Goal: Transaction & Acquisition: Purchase product/service

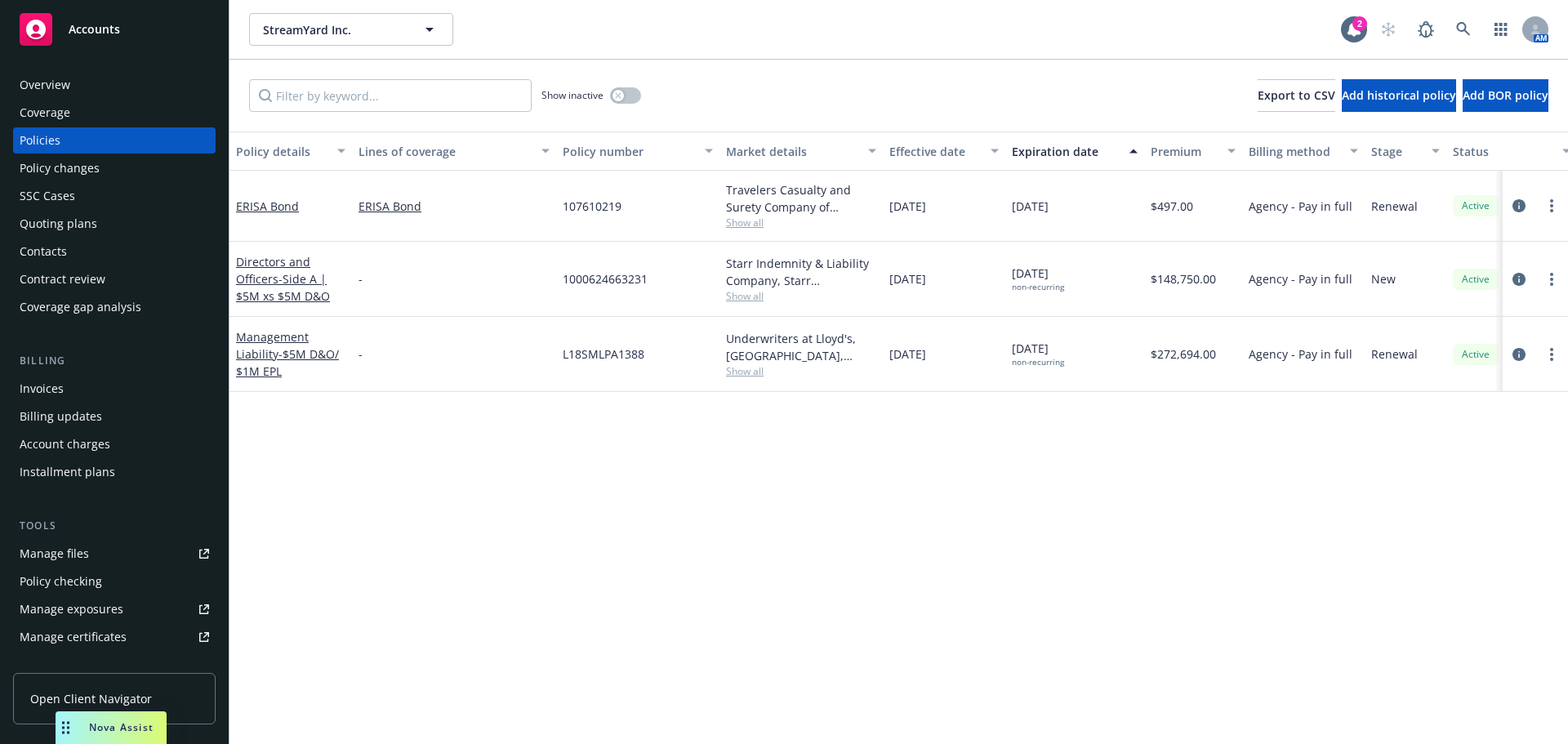
click at [1522, 475] on div "Policy details Lines of coverage Policy number Market details Effective date Ex…" at bounding box center [899, 438] width 1338 height 613
click at [1470, 20] on link at bounding box center [1463, 29] width 32 height 32
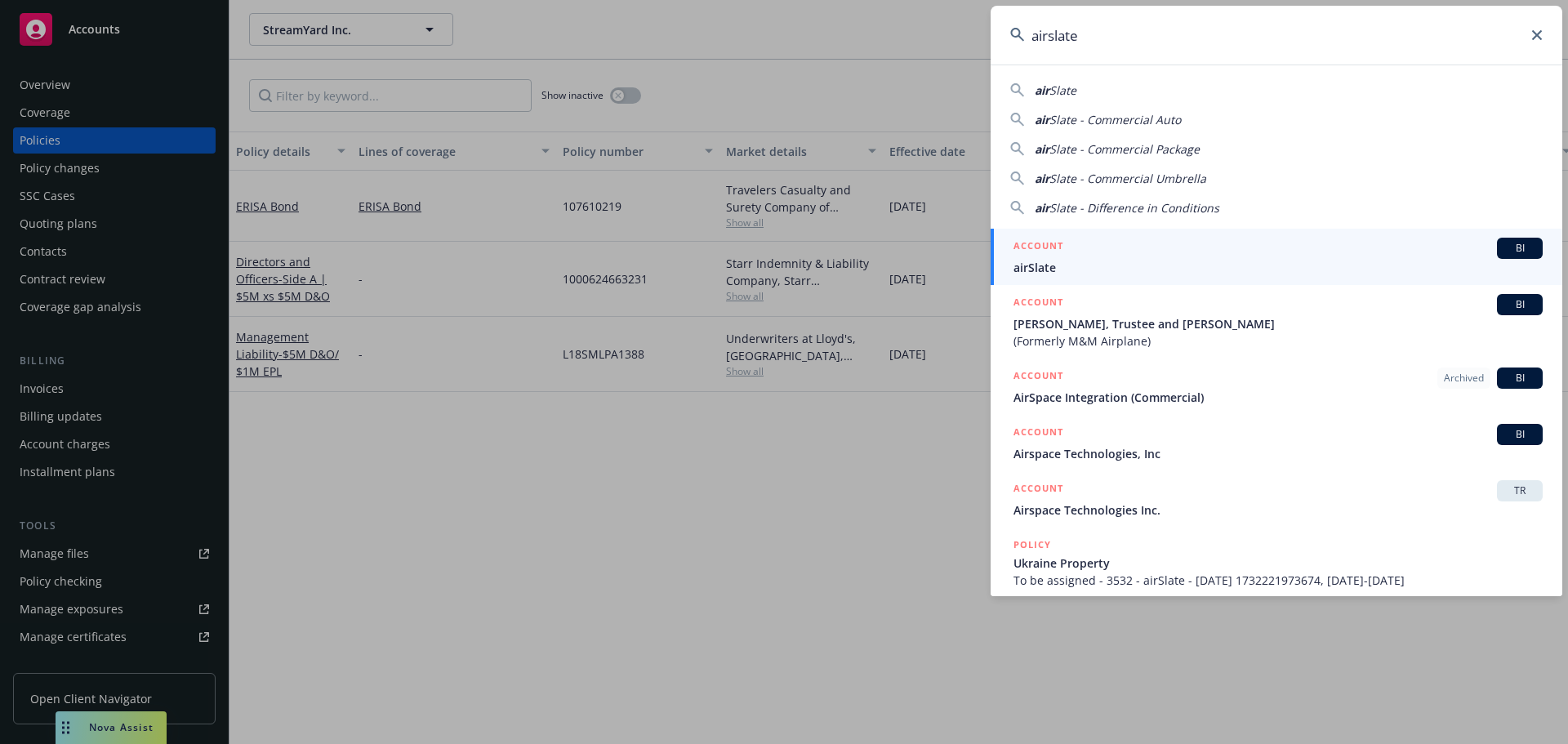
type input "airslate"
click at [1224, 250] on div "ACCOUNT BI" at bounding box center [1278, 247] width 529 height 21
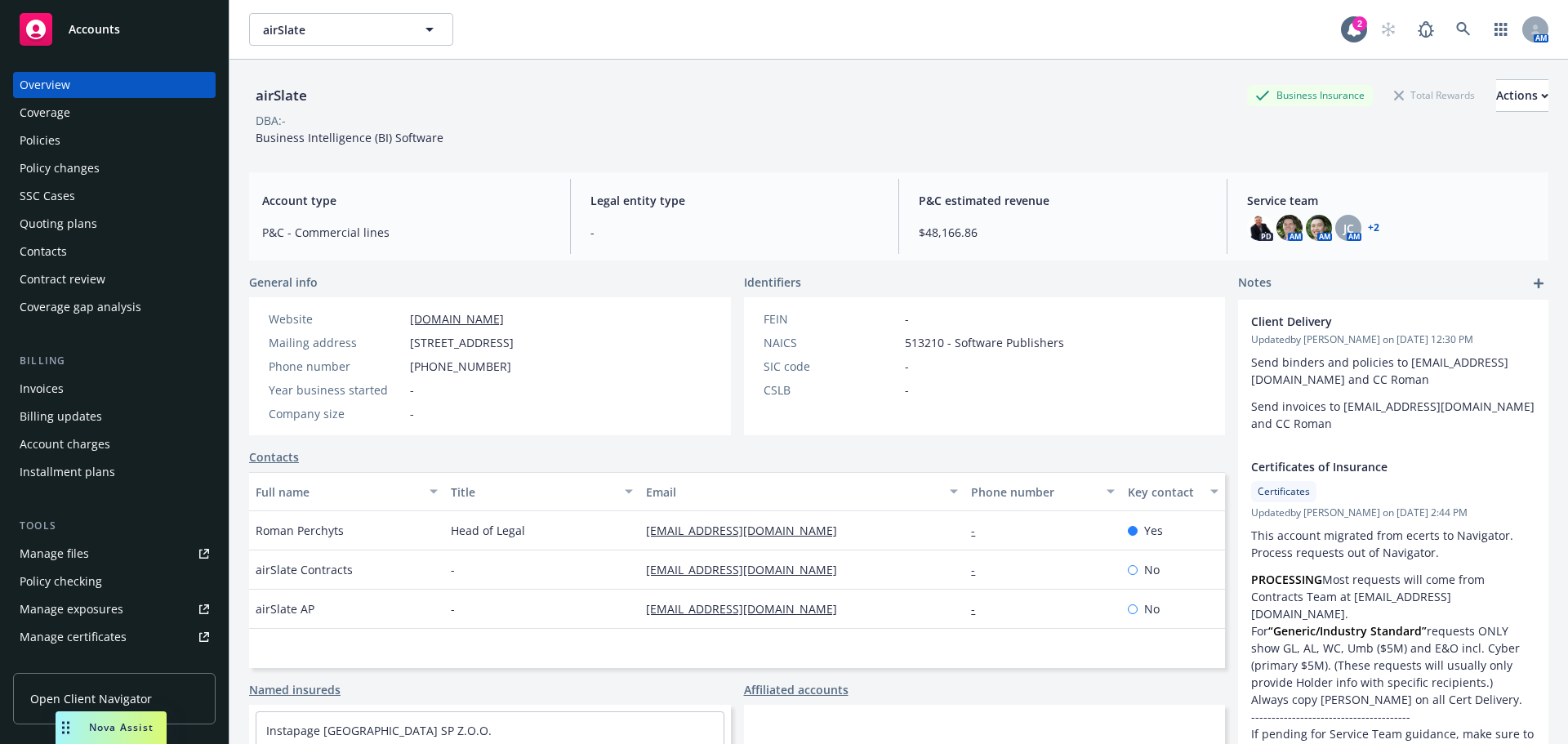
click at [64, 147] on div "Policies" at bounding box center [114, 140] width 189 height 26
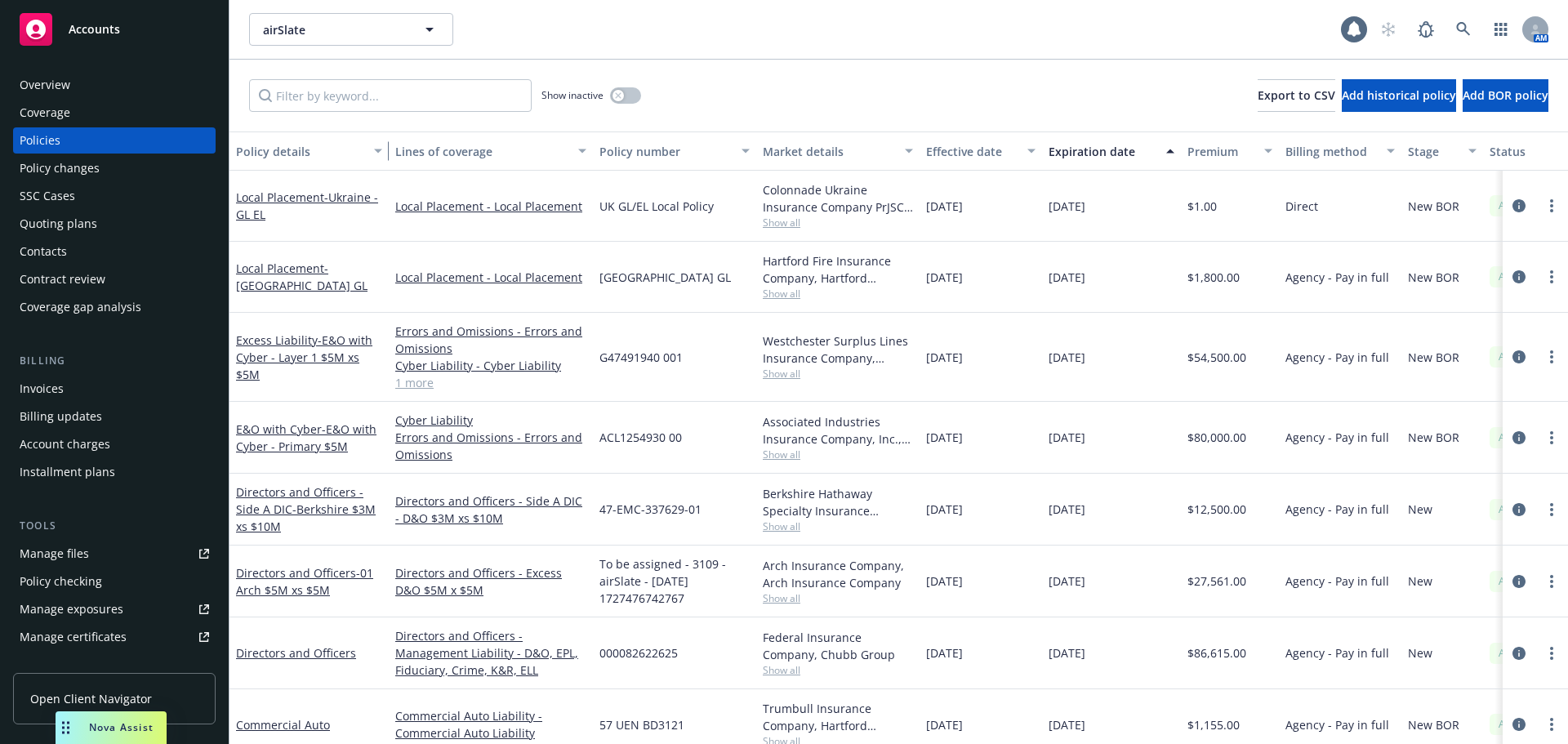
drag, startPoint x: 341, startPoint y: 160, endPoint x: 388, endPoint y: 171, distance: 48.3
click at [388, 171] on div "Policy details Lines of coverage Policy number Market details Effective date Ex…" at bounding box center [899, 438] width 1338 height 613
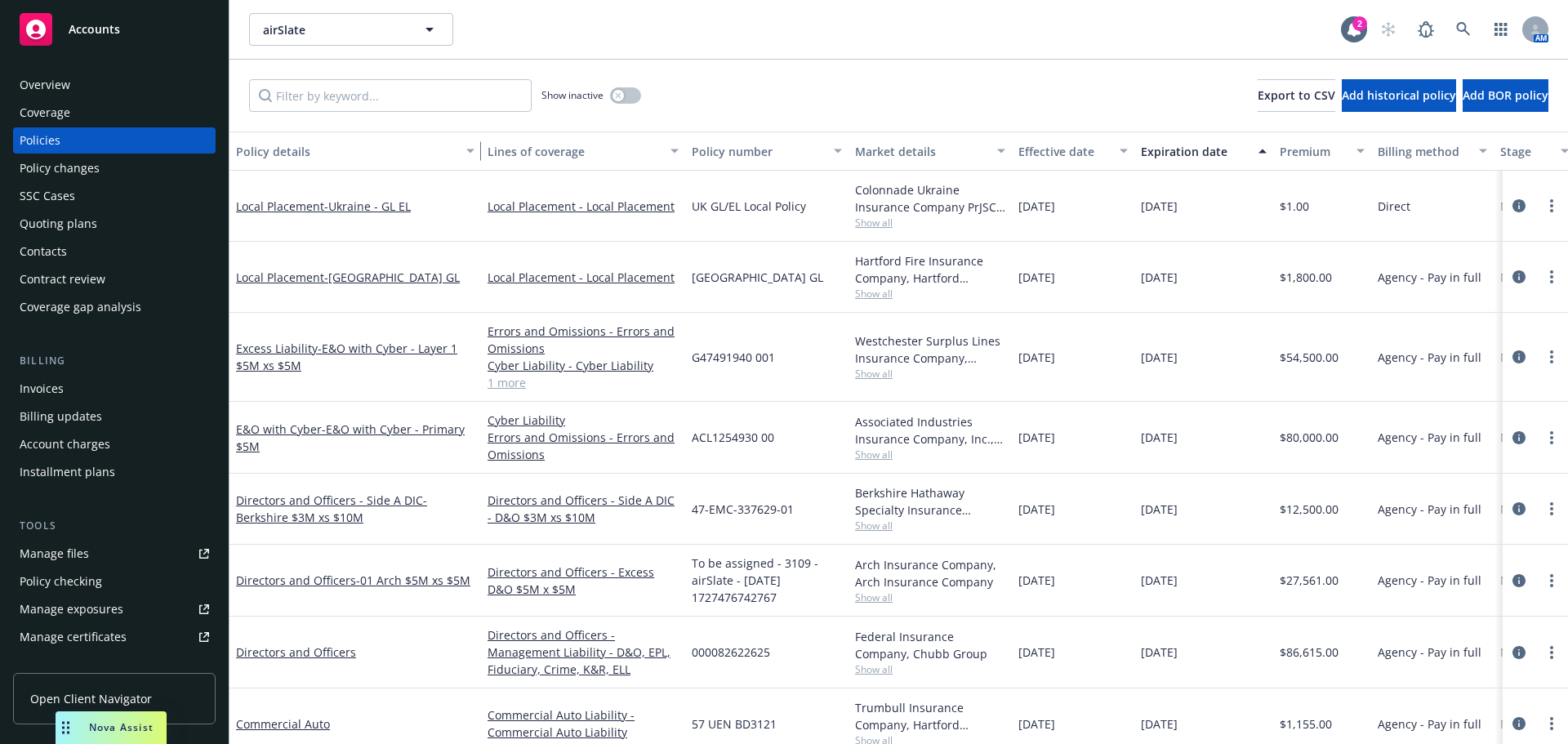
drag, startPoint x: 394, startPoint y: 156, endPoint x: 477, endPoint y: 152, distance: 83.1
click at [477, 152] on div "button" at bounding box center [473, 151] width 9 height 38
click at [66, 249] on div "Contacts" at bounding box center [43, 251] width 47 height 26
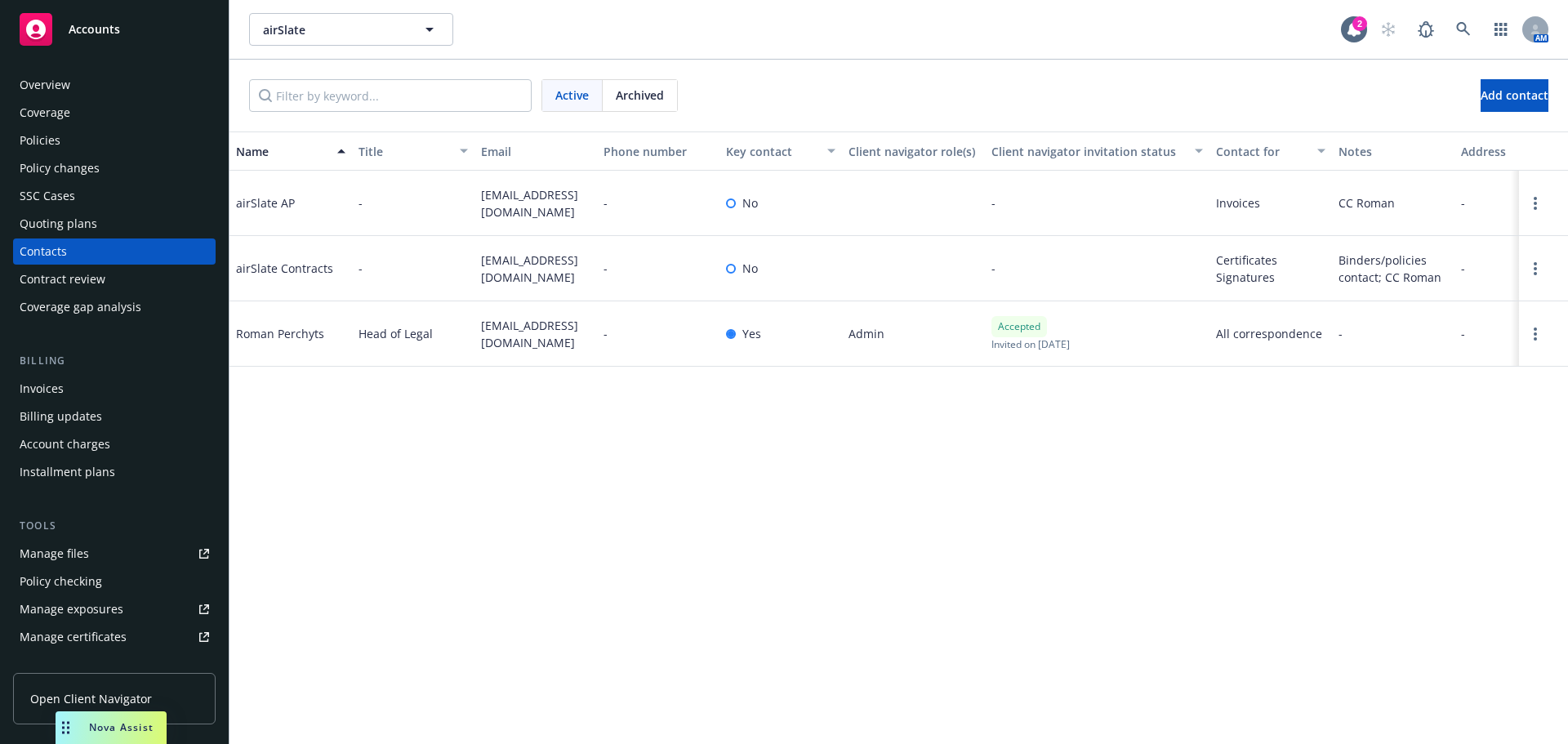
click at [1502, 480] on div "Name Title Email Phone number Key contact Client navigator role(s) Client navig…" at bounding box center [899, 438] width 1338 height 613
drag, startPoint x: 569, startPoint y: 201, endPoint x: 477, endPoint y: 201, distance: 92.0
click at [477, 201] on div "ap@airslate.com" at bounding box center [536, 203] width 123 height 66
copy span "ap@airslate.com"
drag, startPoint x: 546, startPoint y: 354, endPoint x: 479, endPoint y: 311, distance: 79.6
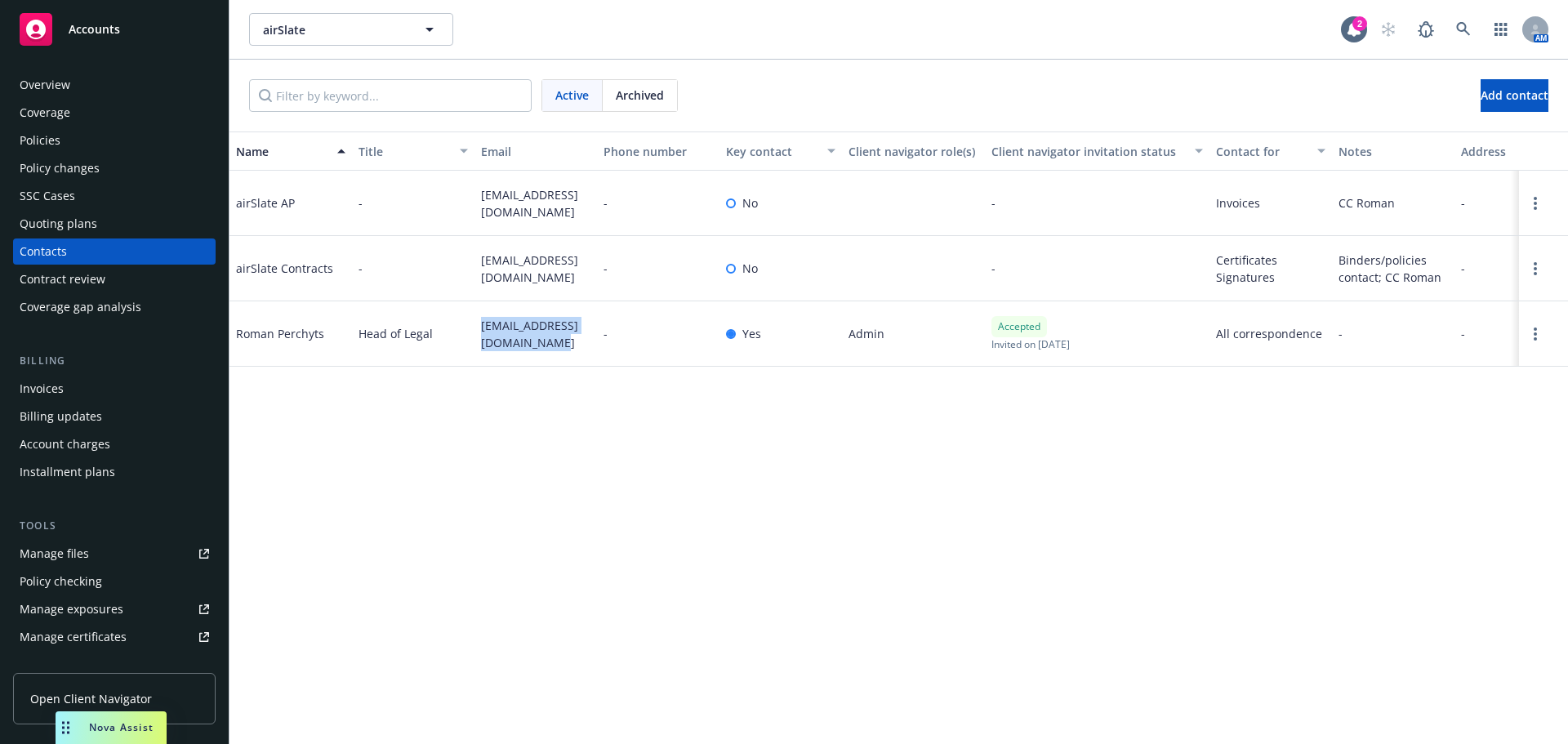
click at [479, 311] on div "roman.perchyts@airslate.com" at bounding box center [536, 334] width 123 height 66
copy span "roman.perchyts@airslate.com"
click at [113, 146] on div "Policies" at bounding box center [114, 140] width 189 height 26
click at [114, 391] on div "Invoices" at bounding box center [114, 388] width 189 height 26
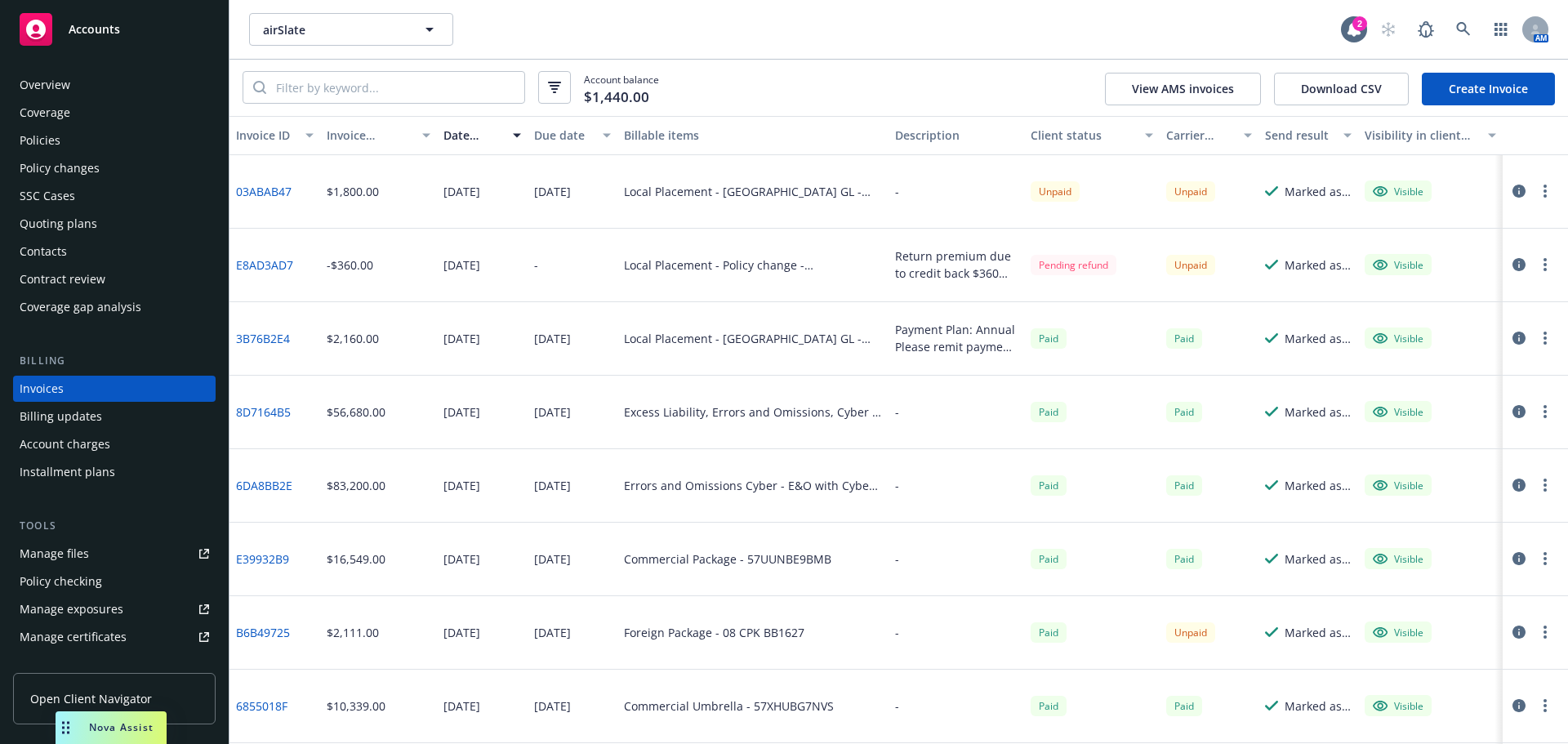
click at [1503, 77] on link "Create Invoice" at bounding box center [1489, 89] width 133 height 32
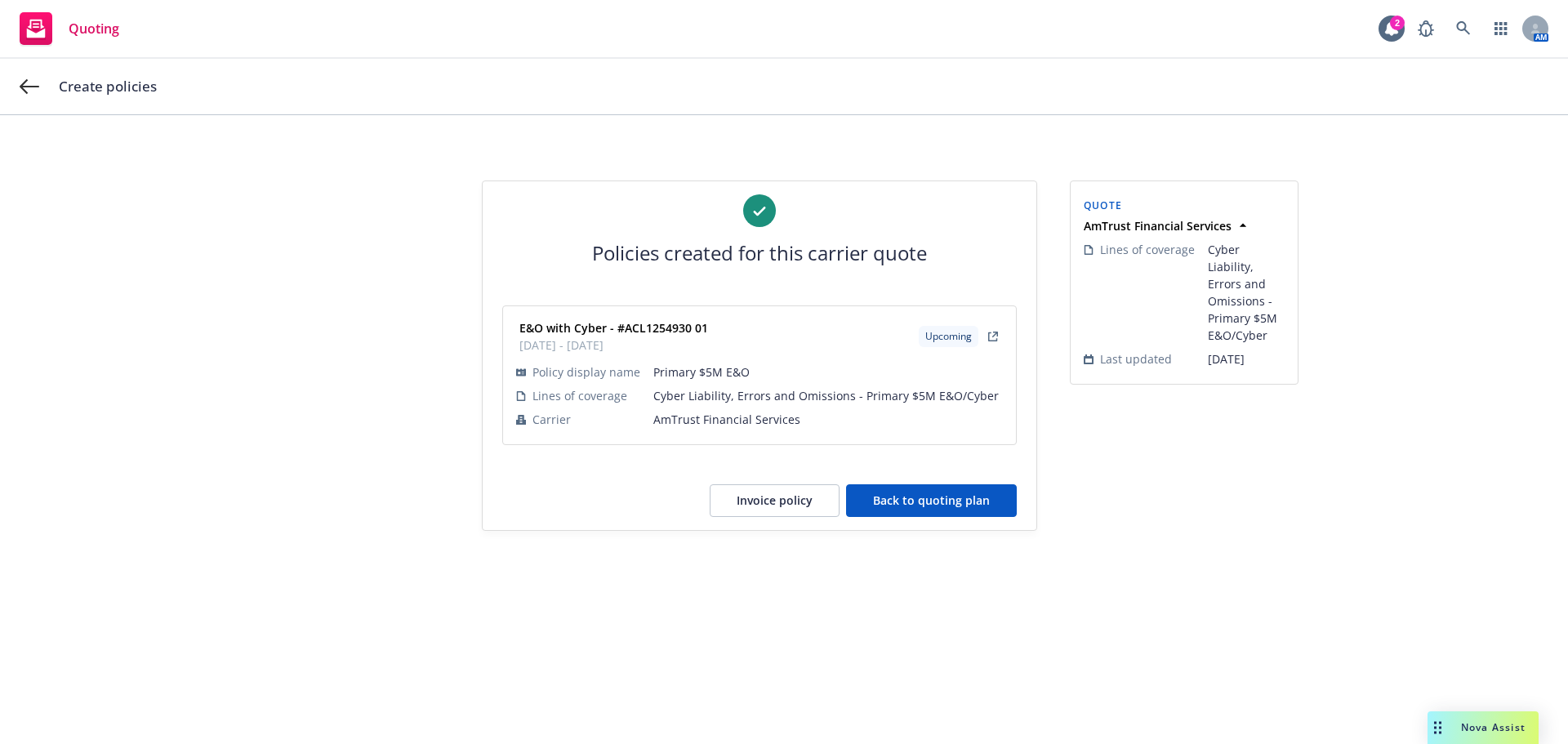
click at [943, 502] on button "Back to quoting plan" at bounding box center [931, 500] width 171 height 32
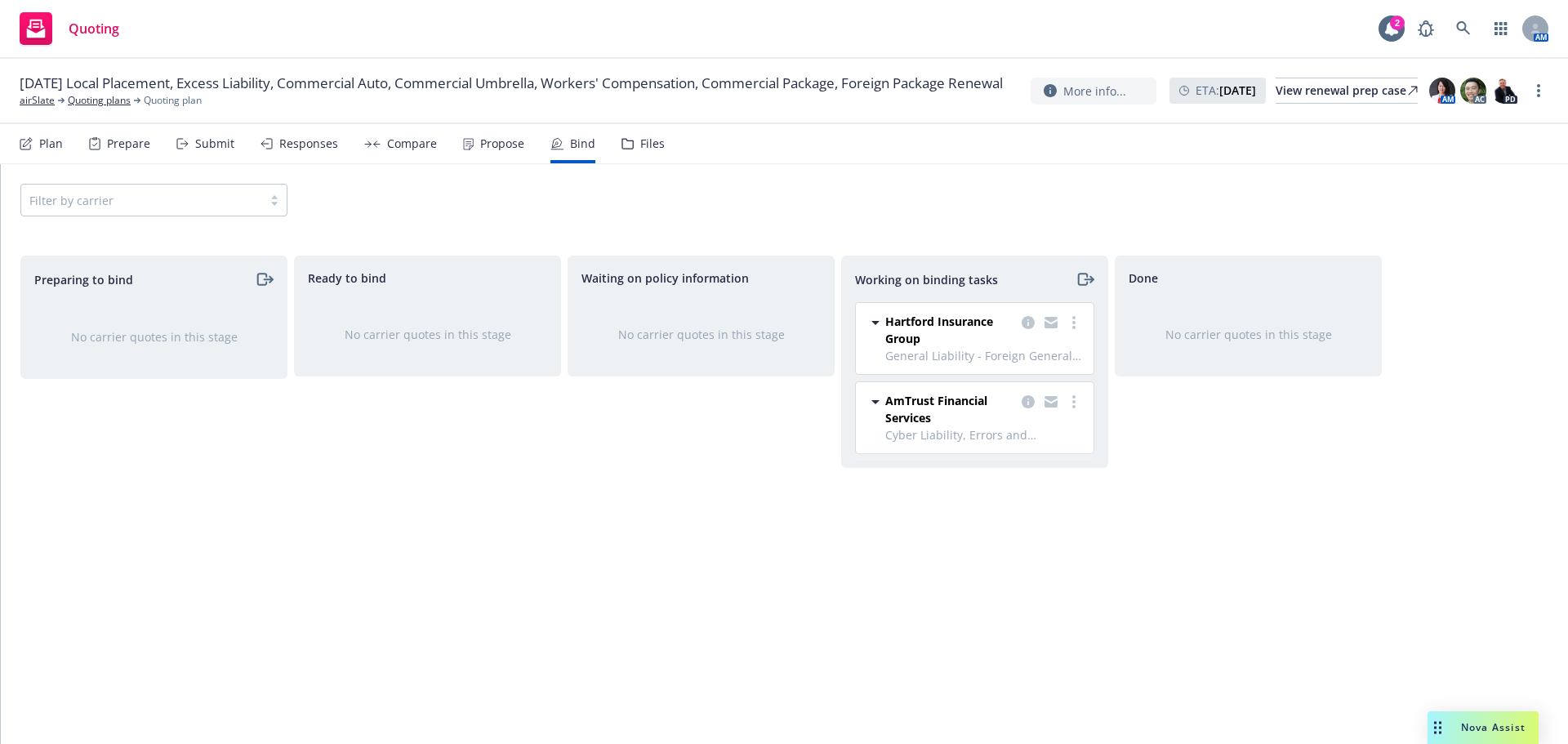
click at [69, 150] on div "Plan Prepare Submit Responses Compare Propose Bind Files" at bounding box center [342, 143] width 645 height 39
click at [38, 142] on div "Plan" at bounding box center [41, 143] width 44 height 39
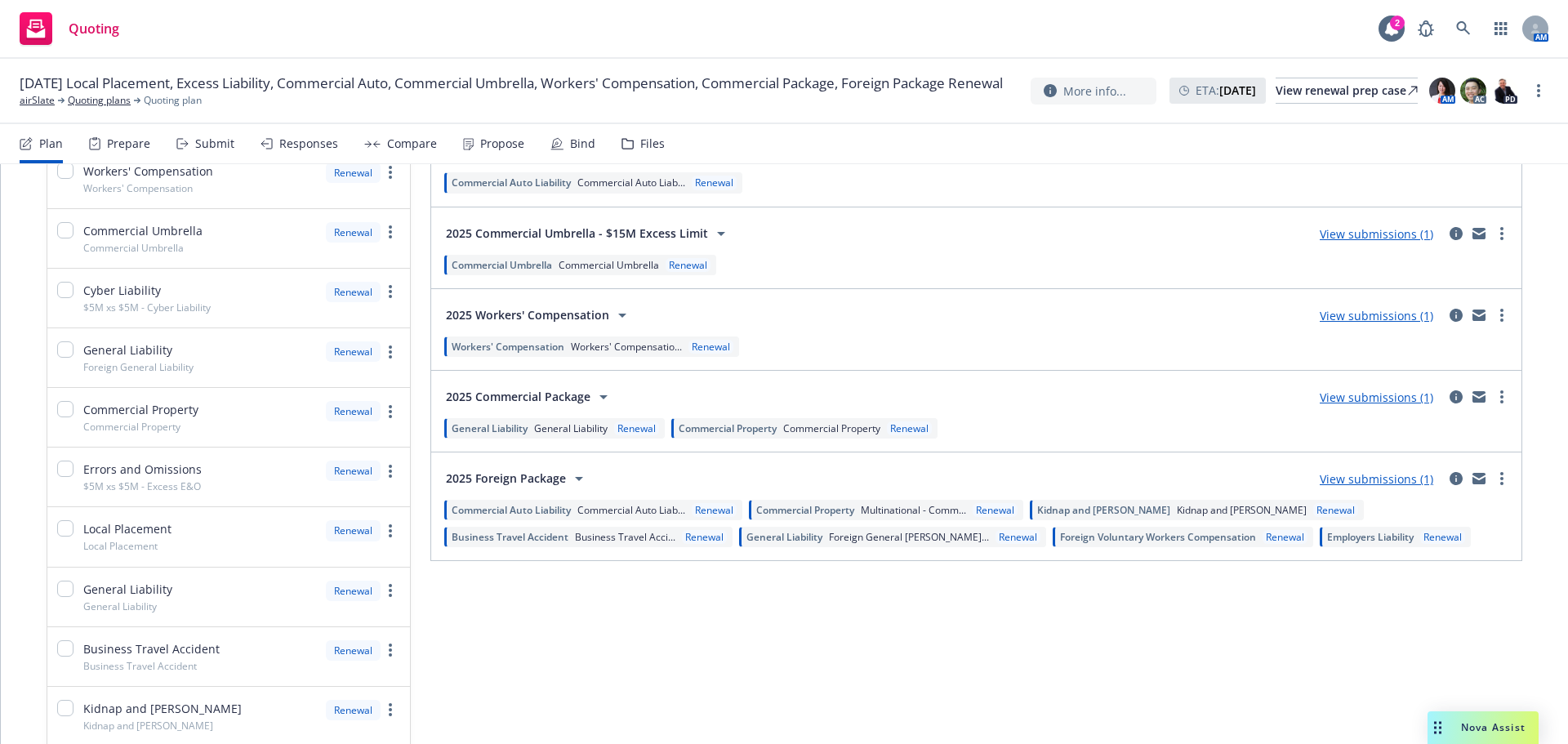
scroll to position [408, 0]
click at [1396, 392] on link "View submissions (1)" at bounding box center [1376, 396] width 114 height 15
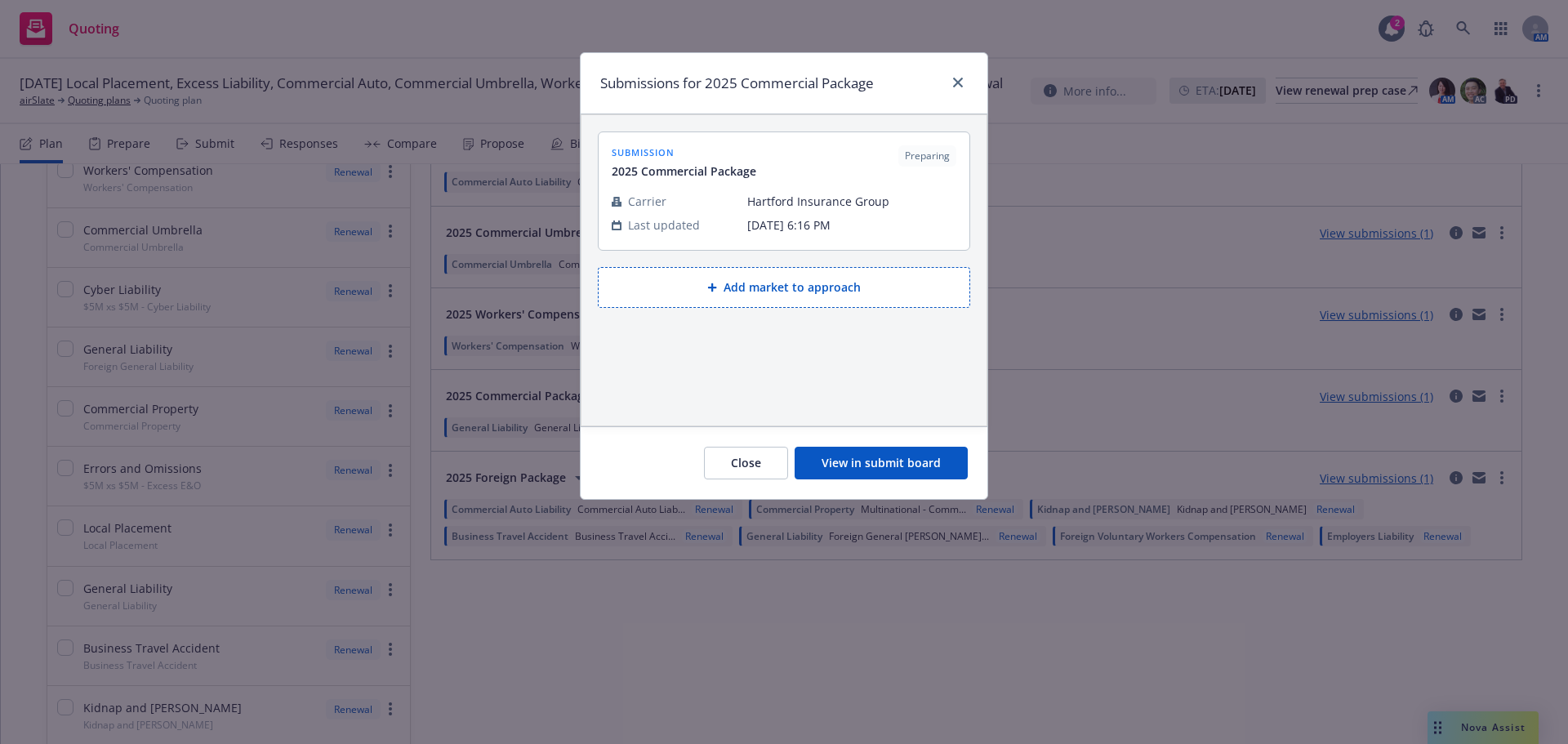
click at [909, 454] on button "View in submit board" at bounding box center [881, 462] width 173 height 32
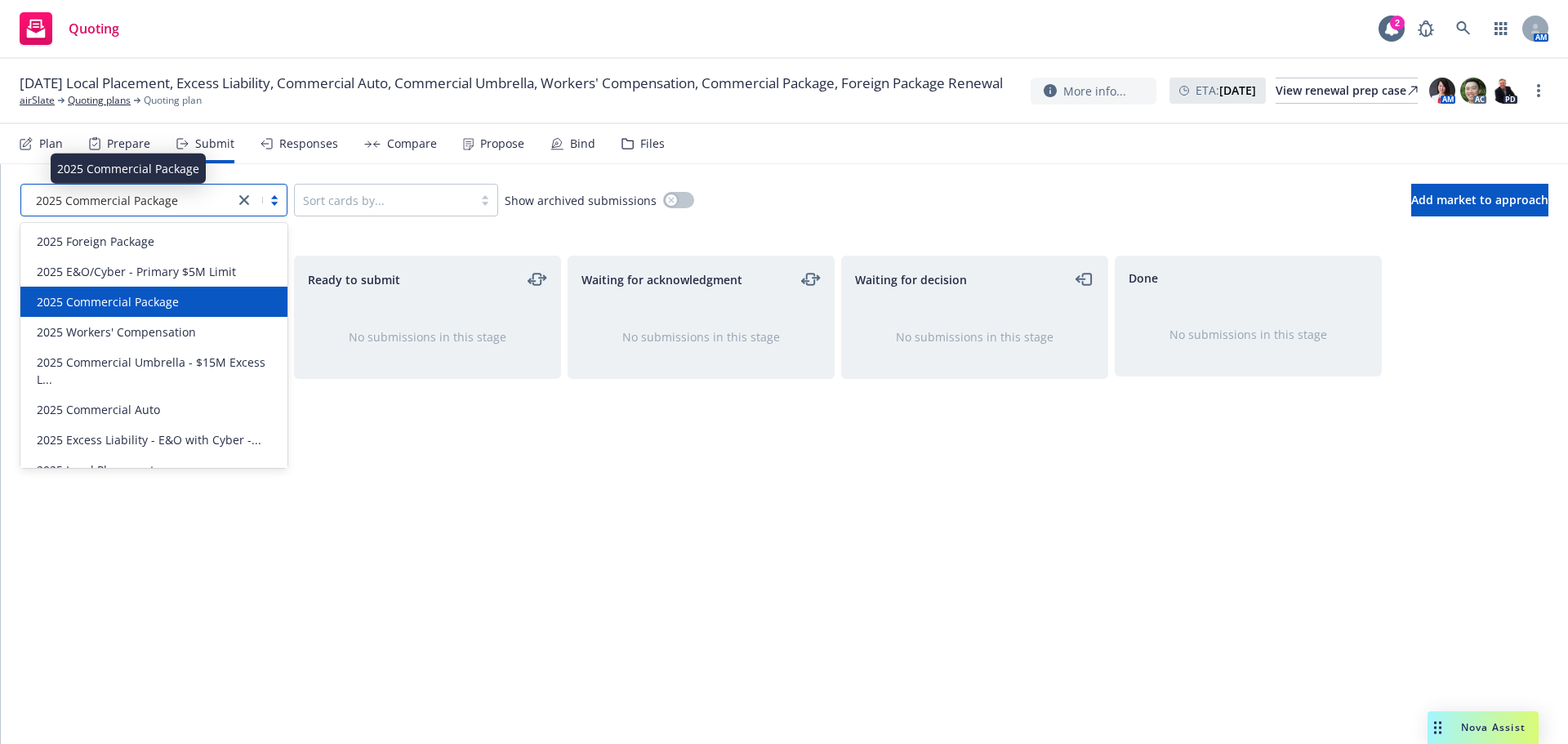
click at [213, 206] on div "2025 Commercial Package" at bounding box center [127, 201] width 197 height 17
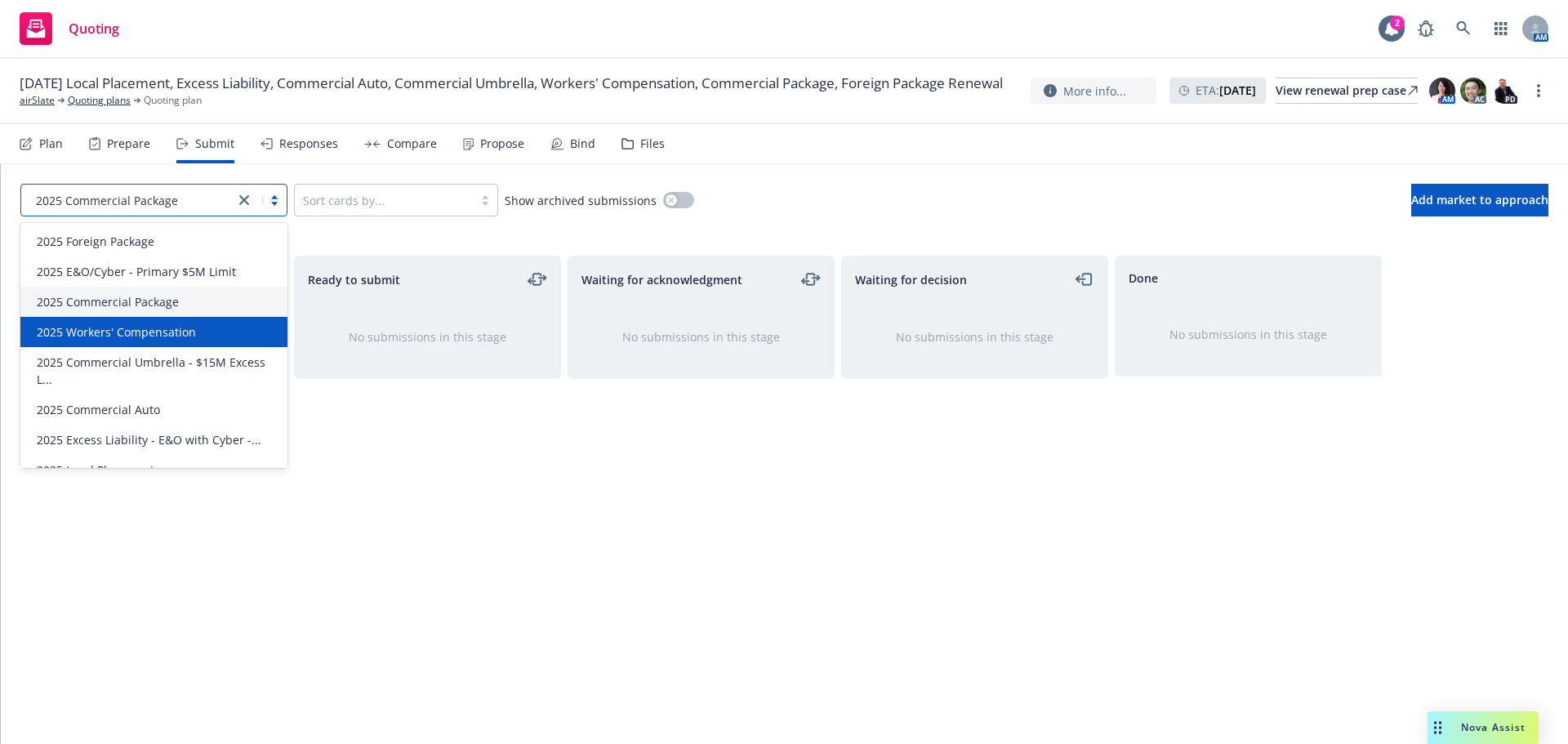
click at [169, 320] on div "2025 Workers' Compensation" at bounding box center [154, 331] width 267 height 30
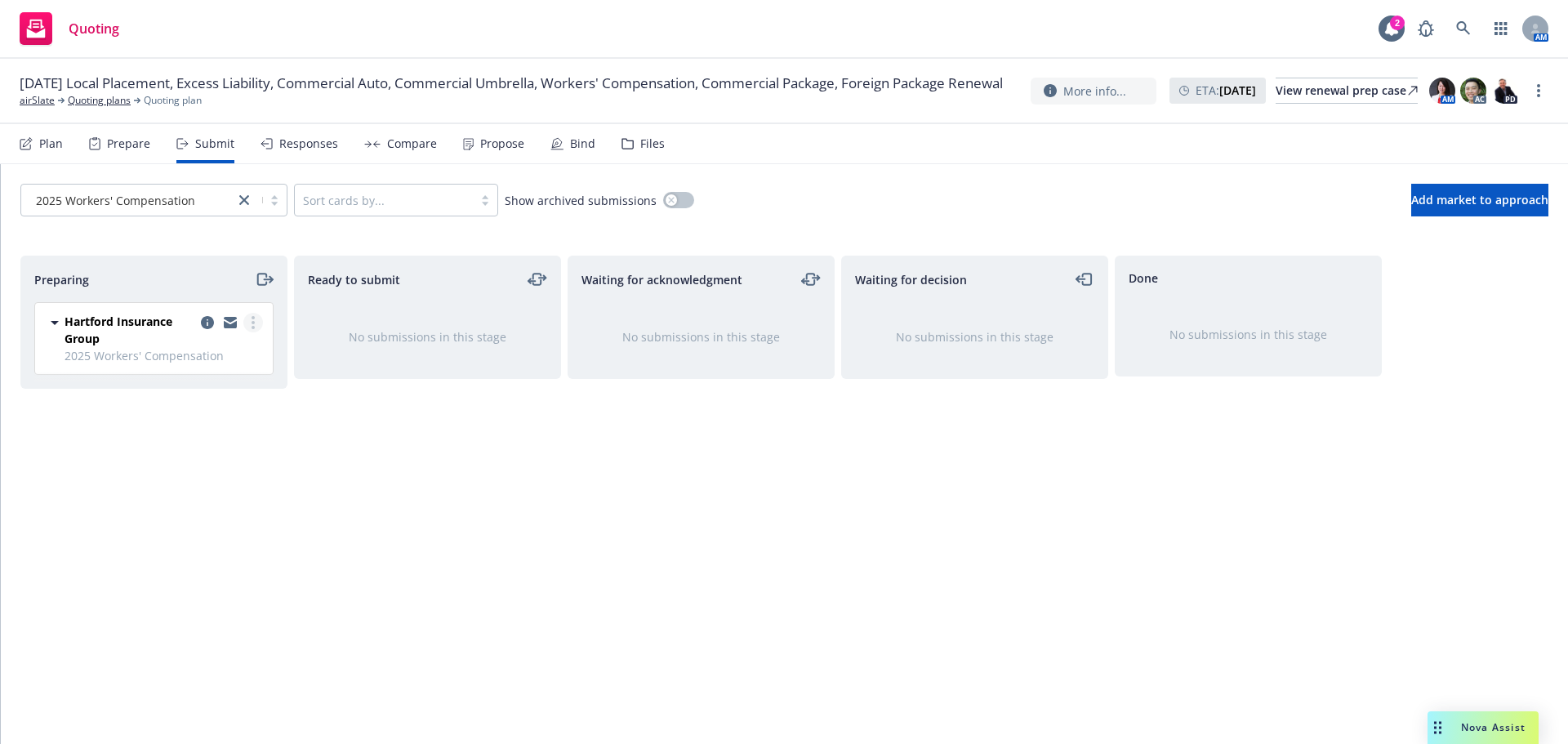
click at [248, 317] on link "more" at bounding box center [253, 322] width 20 height 20
click at [217, 456] on span "Add accepted decision" at bounding box center [180, 453] width 163 height 15
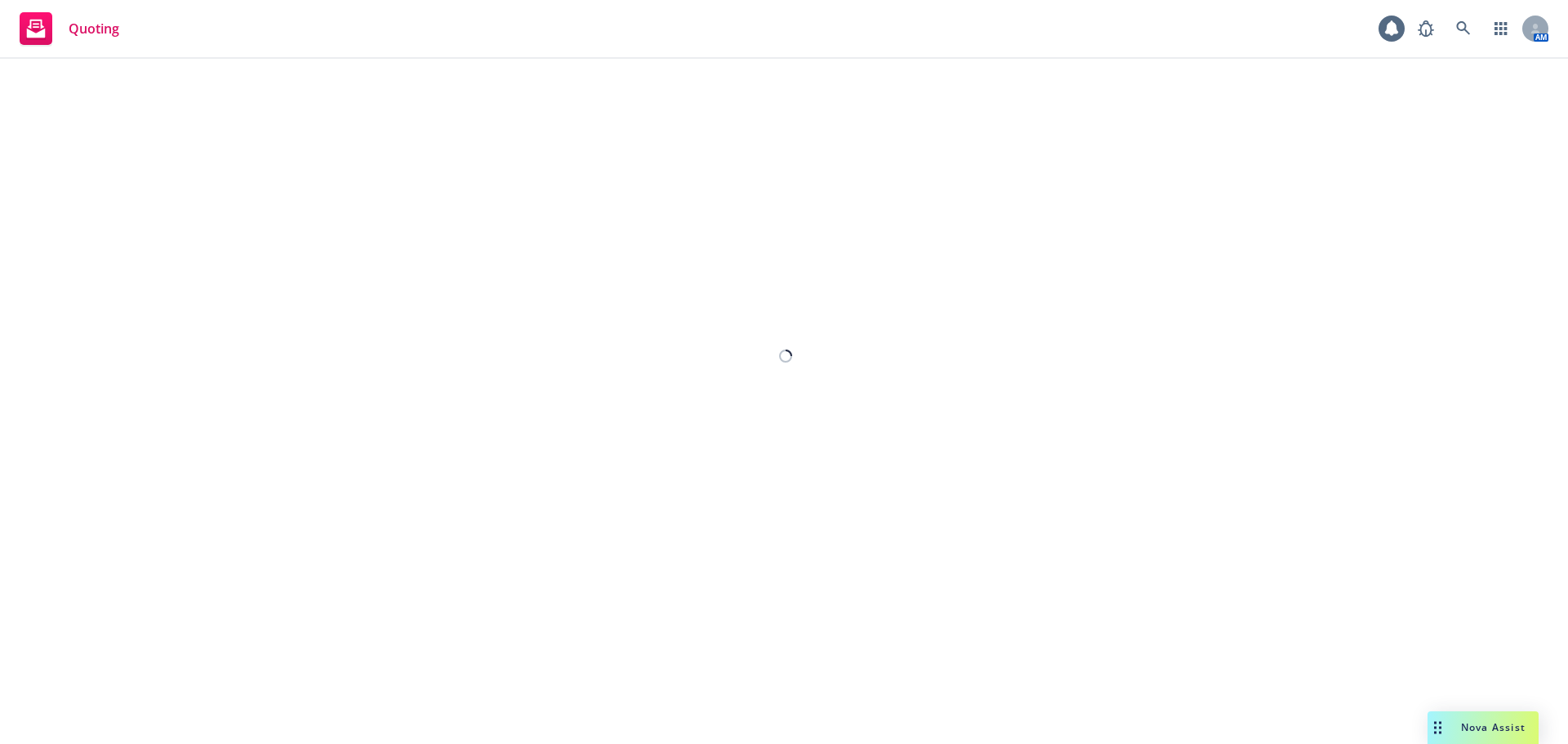
select select "12"
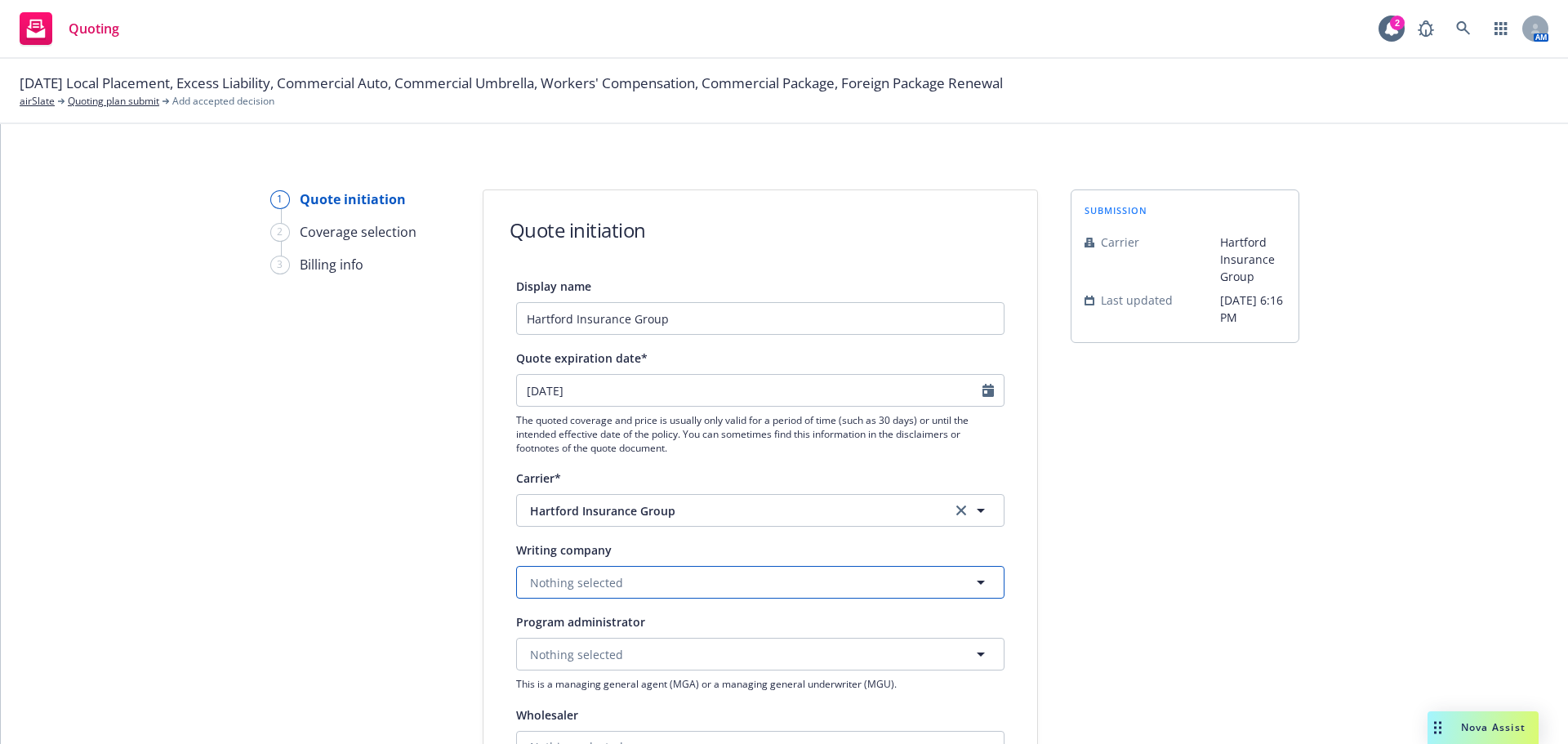
click at [656, 577] on button "Nothing selected" at bounding box center [761, 582] width 488 height 32
type input "sen"
click at [644, 539] on span "Domestic - 11000" at bounding box center [628, 536] width 189 height 17
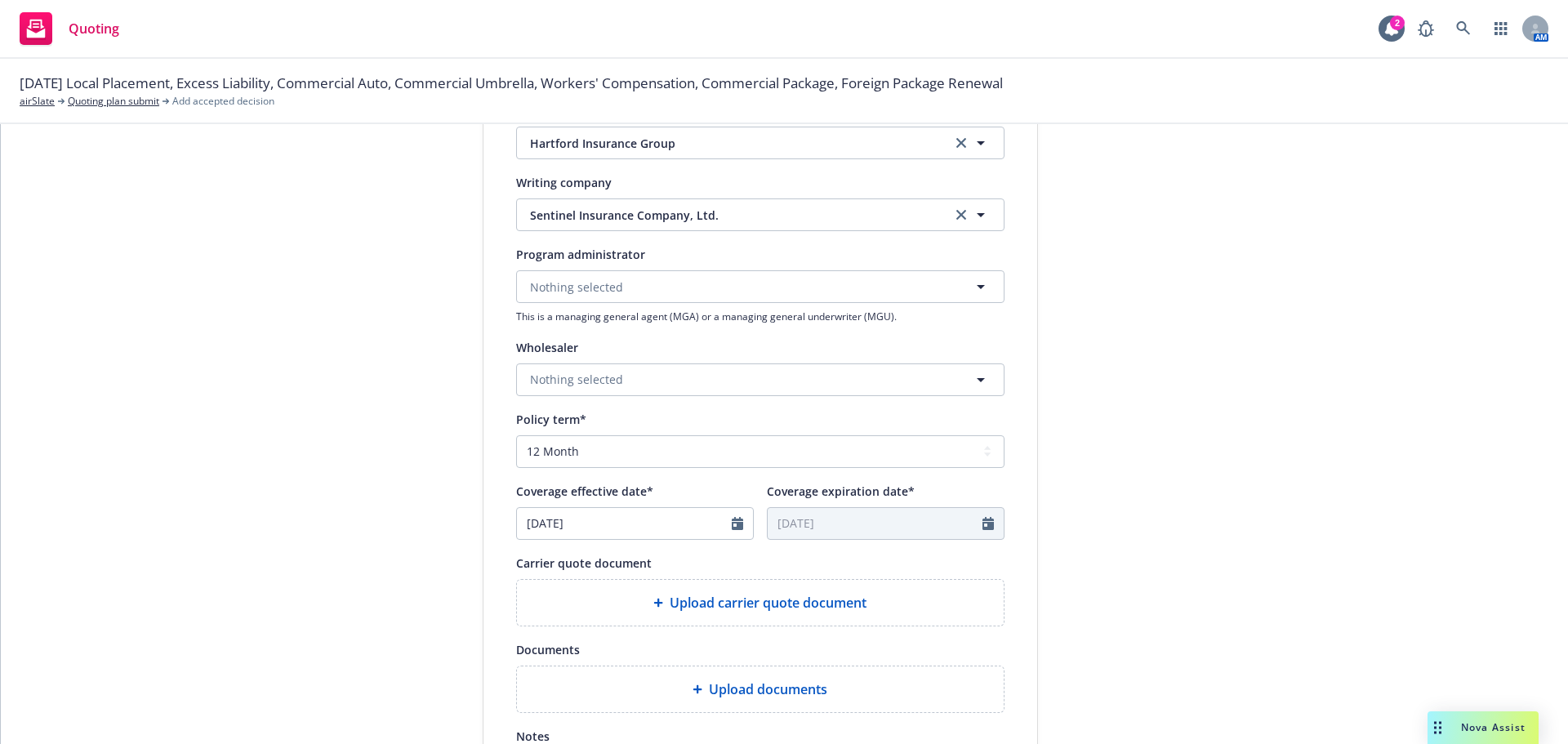
scroll to position [572, 0]
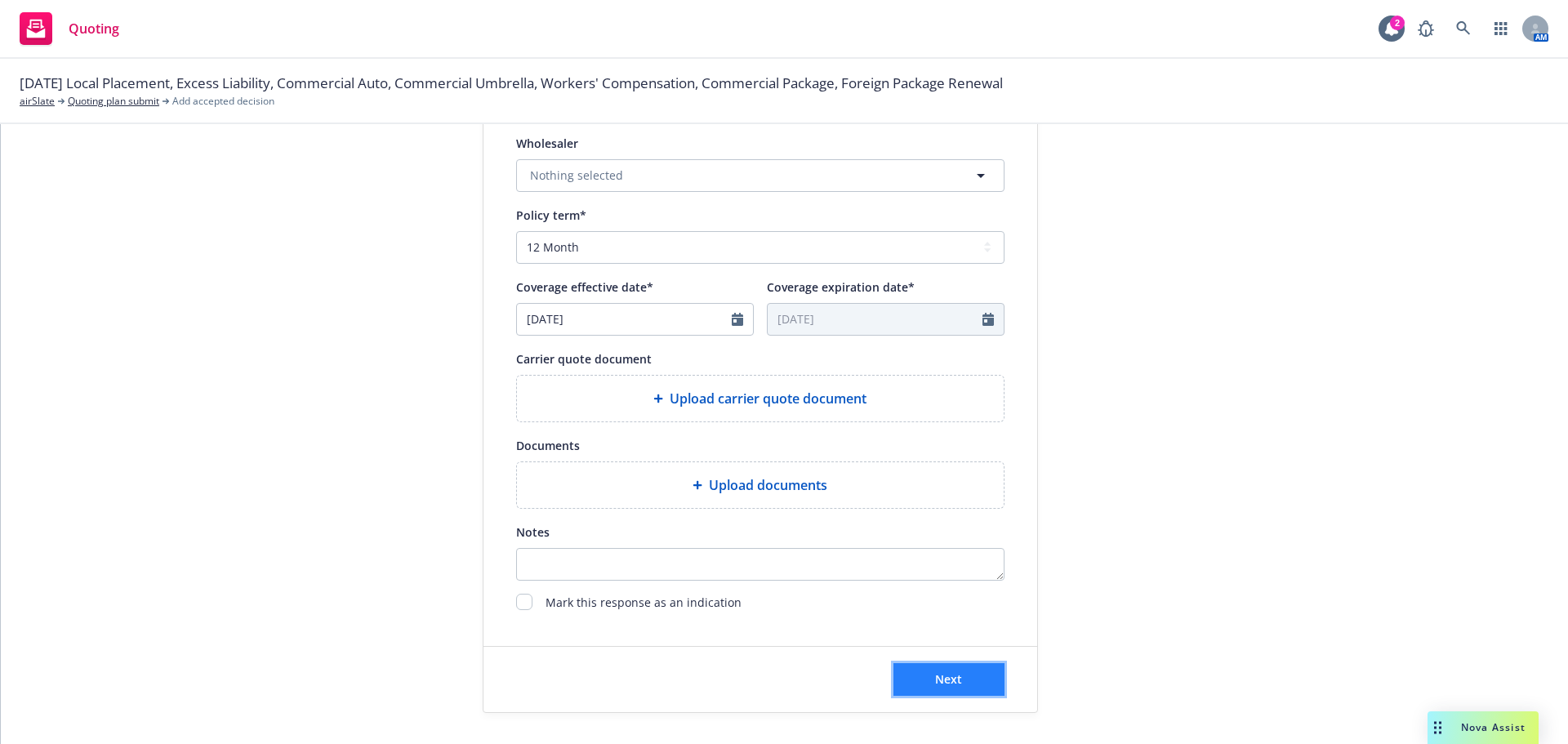
click at [913, 677] on button "Next" at bounding box center [949, 679] width 111 height 32
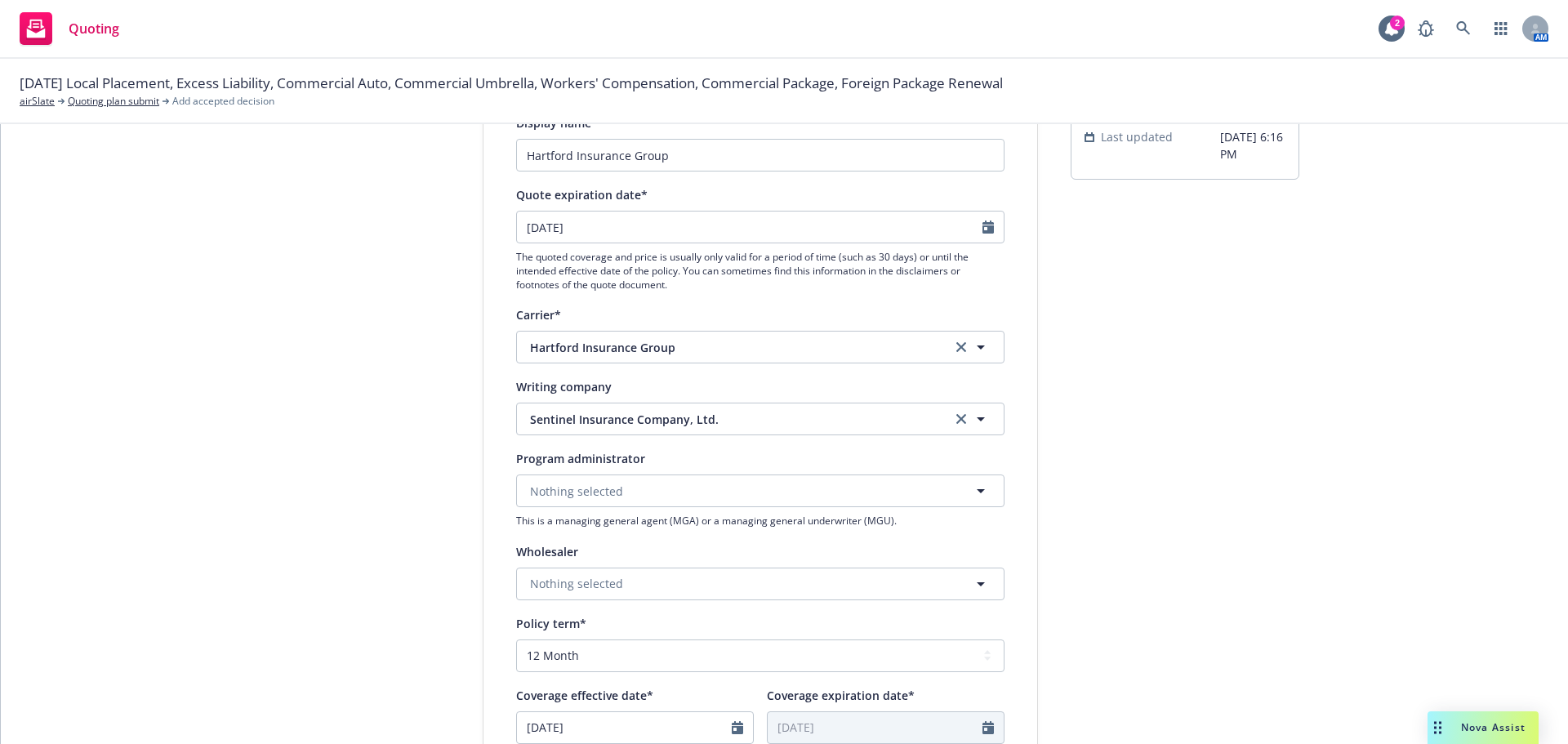
scroll to position [60, 0]
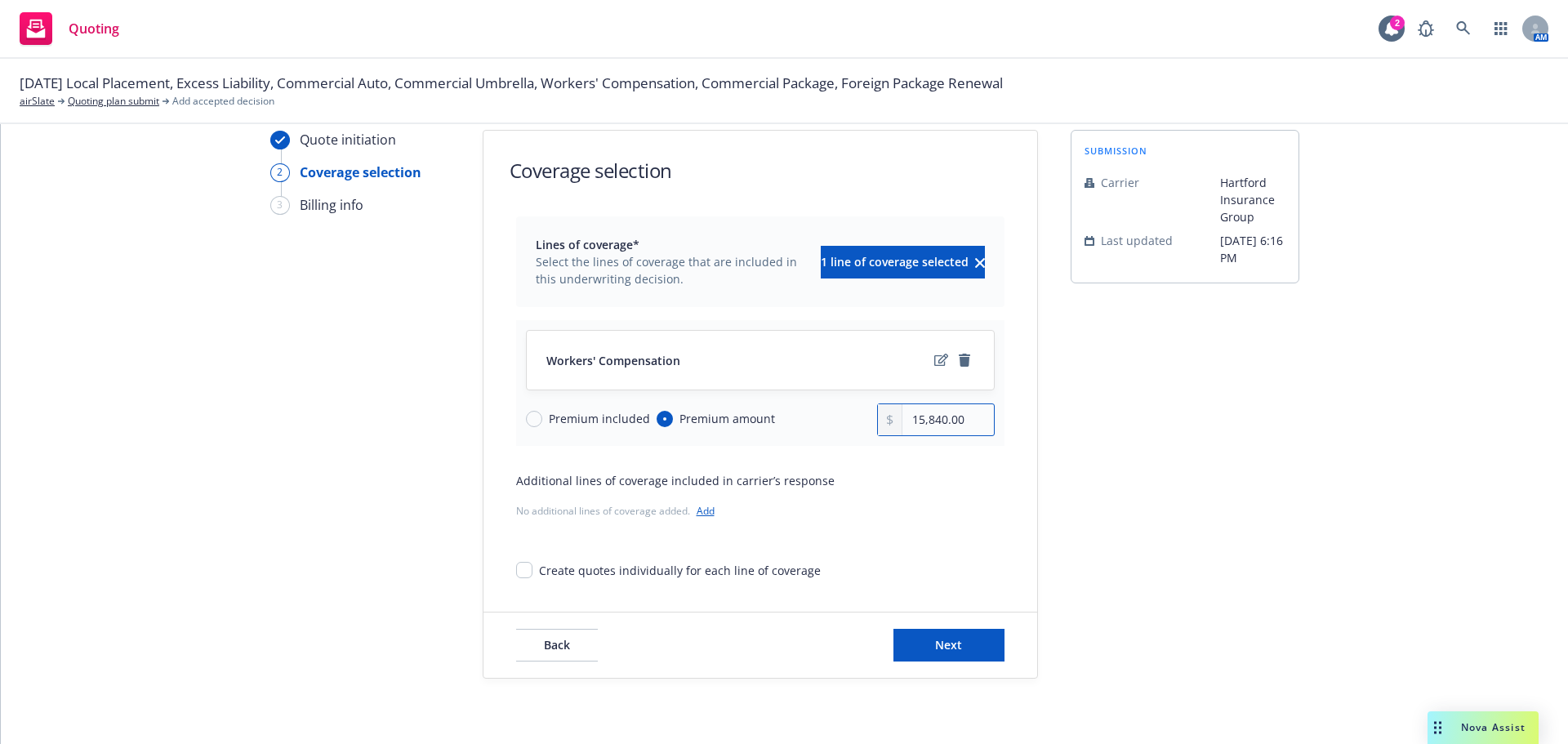
click at [936, 424] on input "15,840.00" at bounding box center [947, 420] width 90 height 31
paste input "729"
type input "15,729.00"
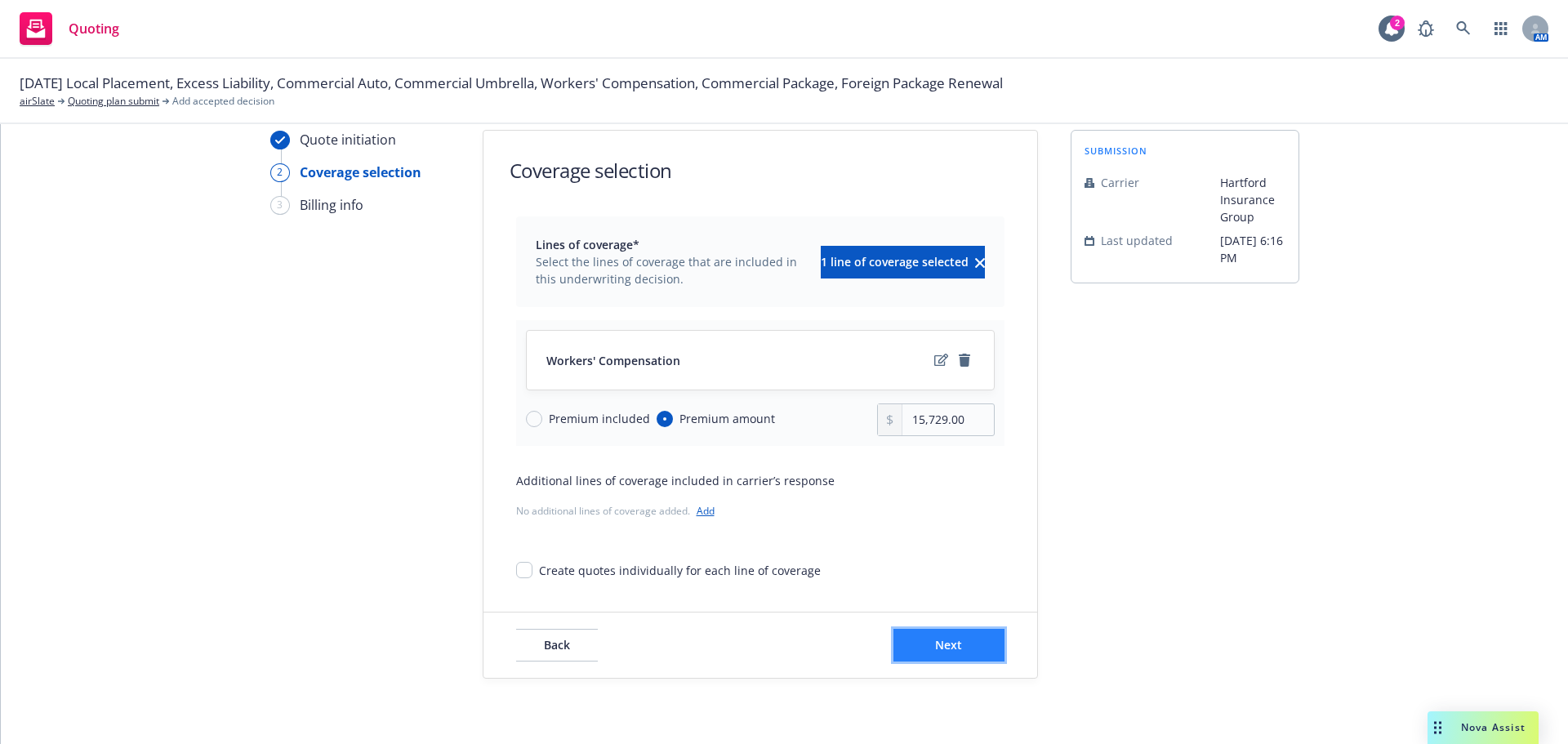
click at [945, 642] on span "Next" at bounding box center [949, 644] width 27 height 15
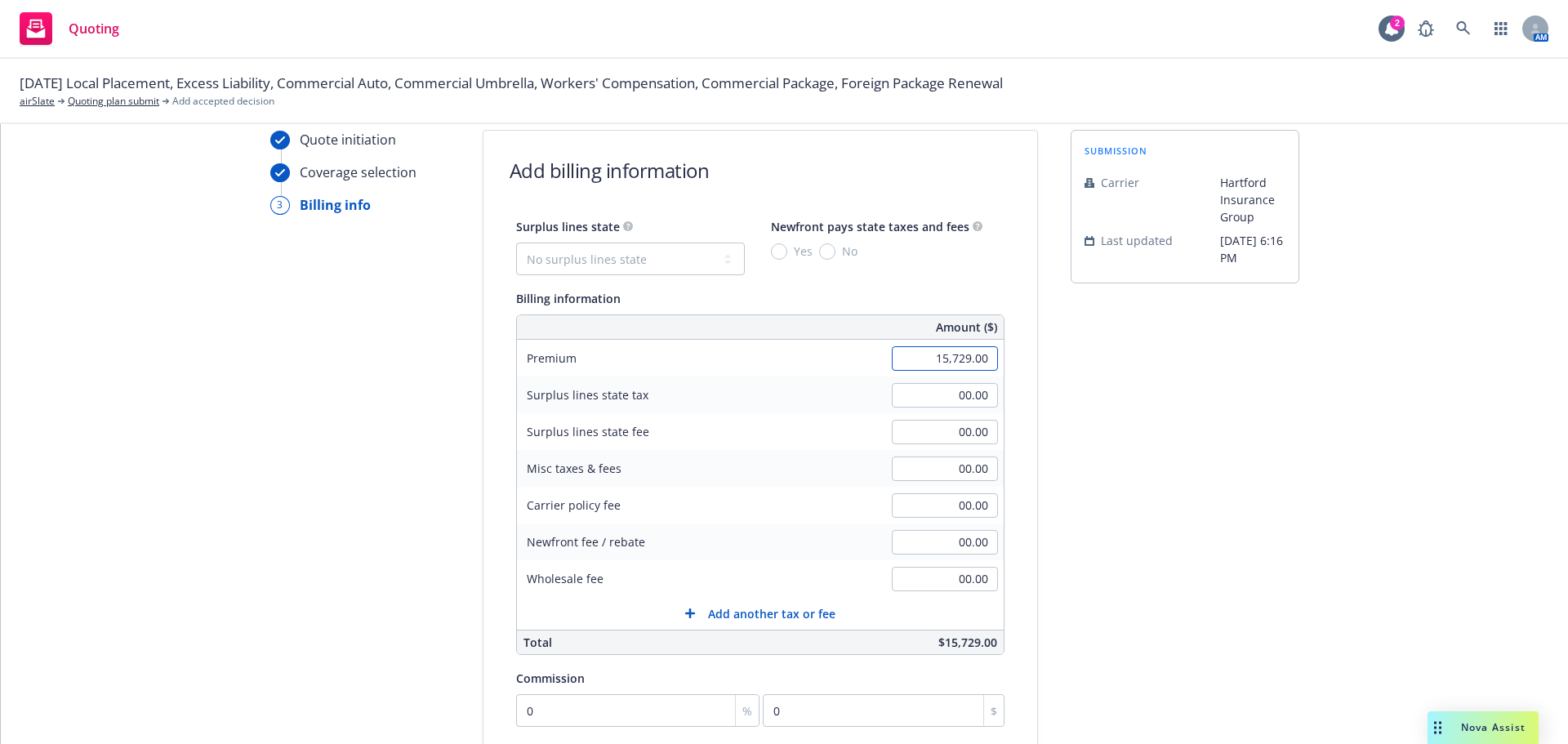
click at [935, 360] on input "15,729.00" at bounding box center [945, 358] width 106 height 25
paste input "394"
type input "15,394.00"
click at [947, 462] on input "00.00" at bounding box center [945, 468] width 106 height 25
paste input "335"
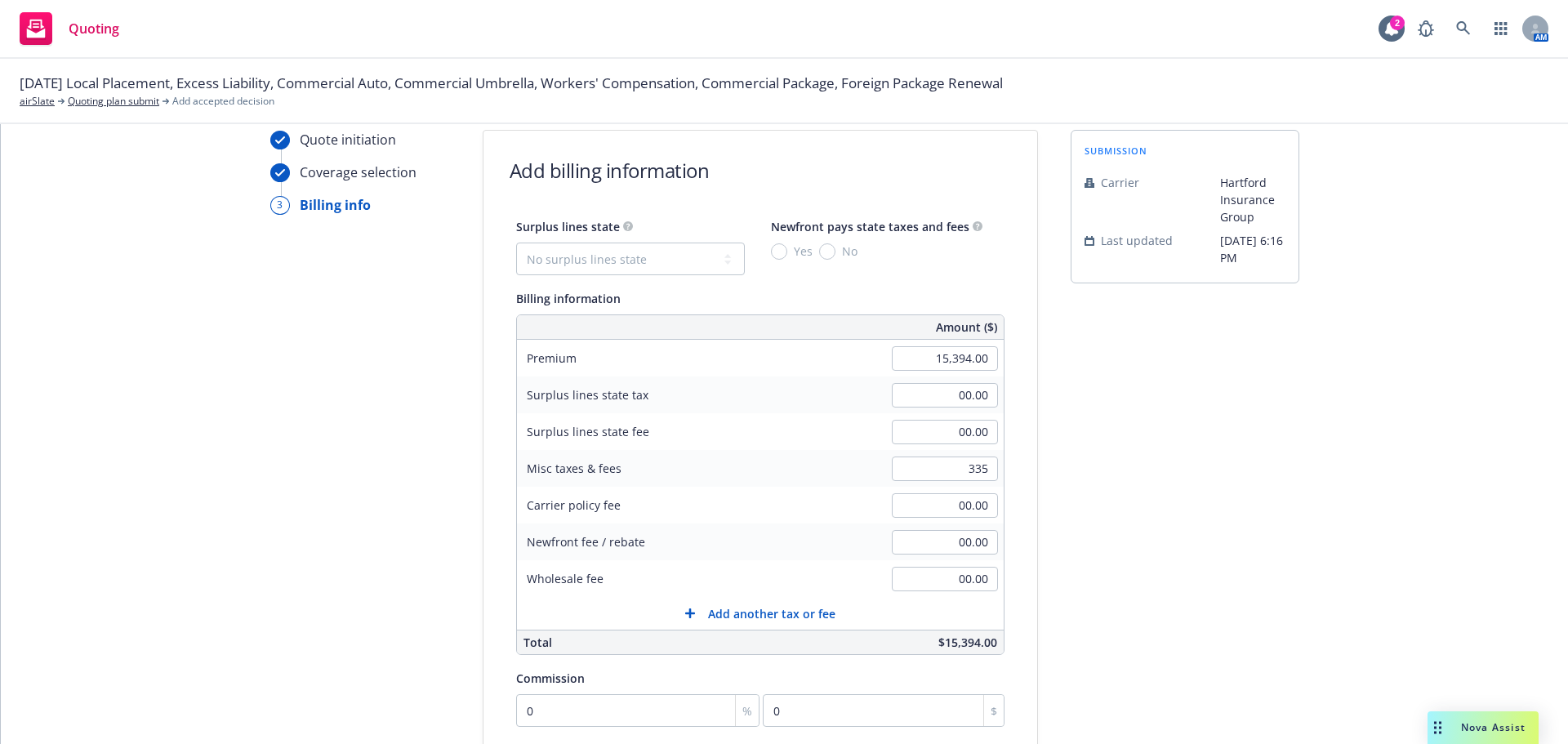
type input "335.00"
click at [1099, 463] on div "submission Carrier Hartford Insurance Group Last updated [DATE] 6:16 PM" at bounding box center [1185, 547] width 229 height 835
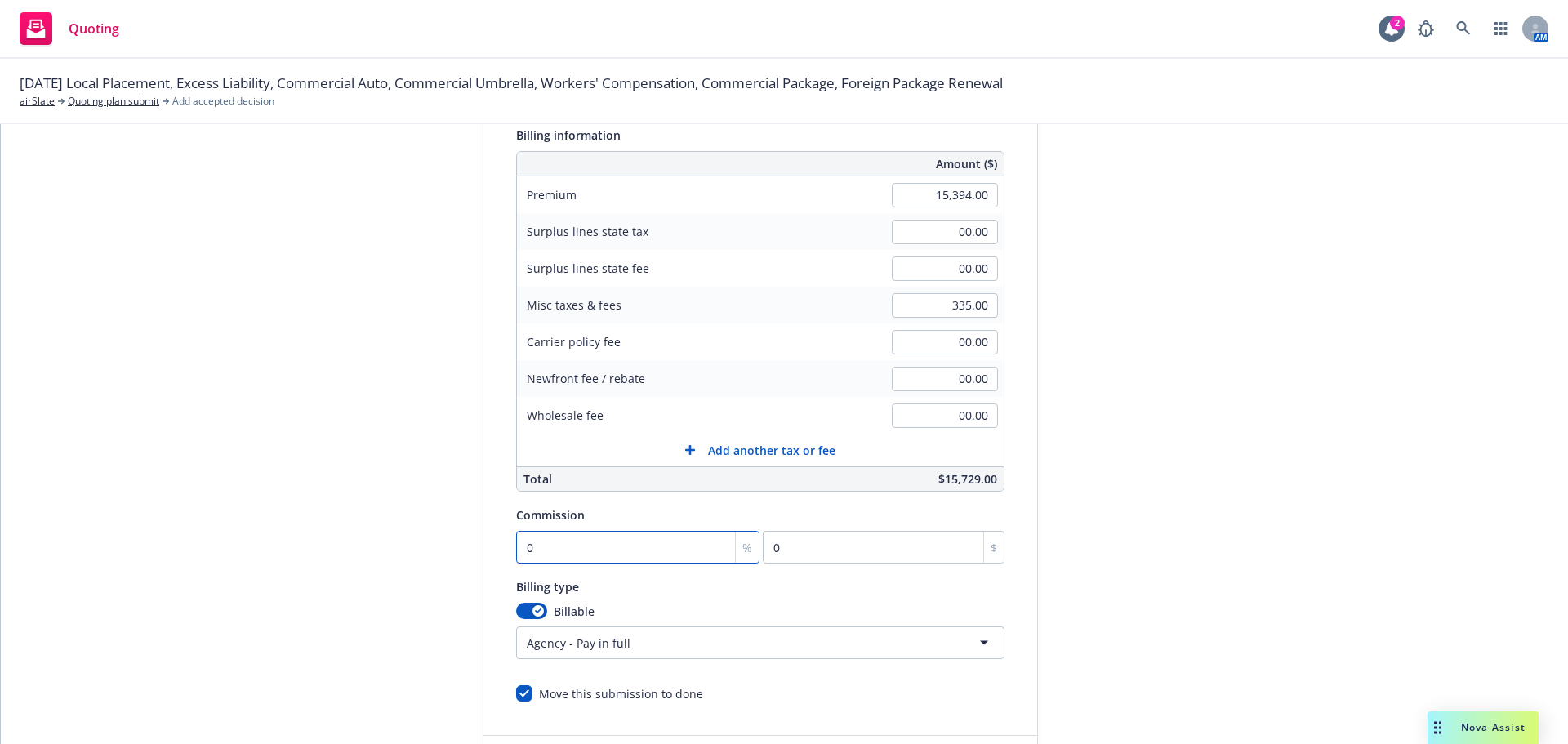
type input "1"
type input "153.94"
type input "10"
type input "1539.4"
type input "10"
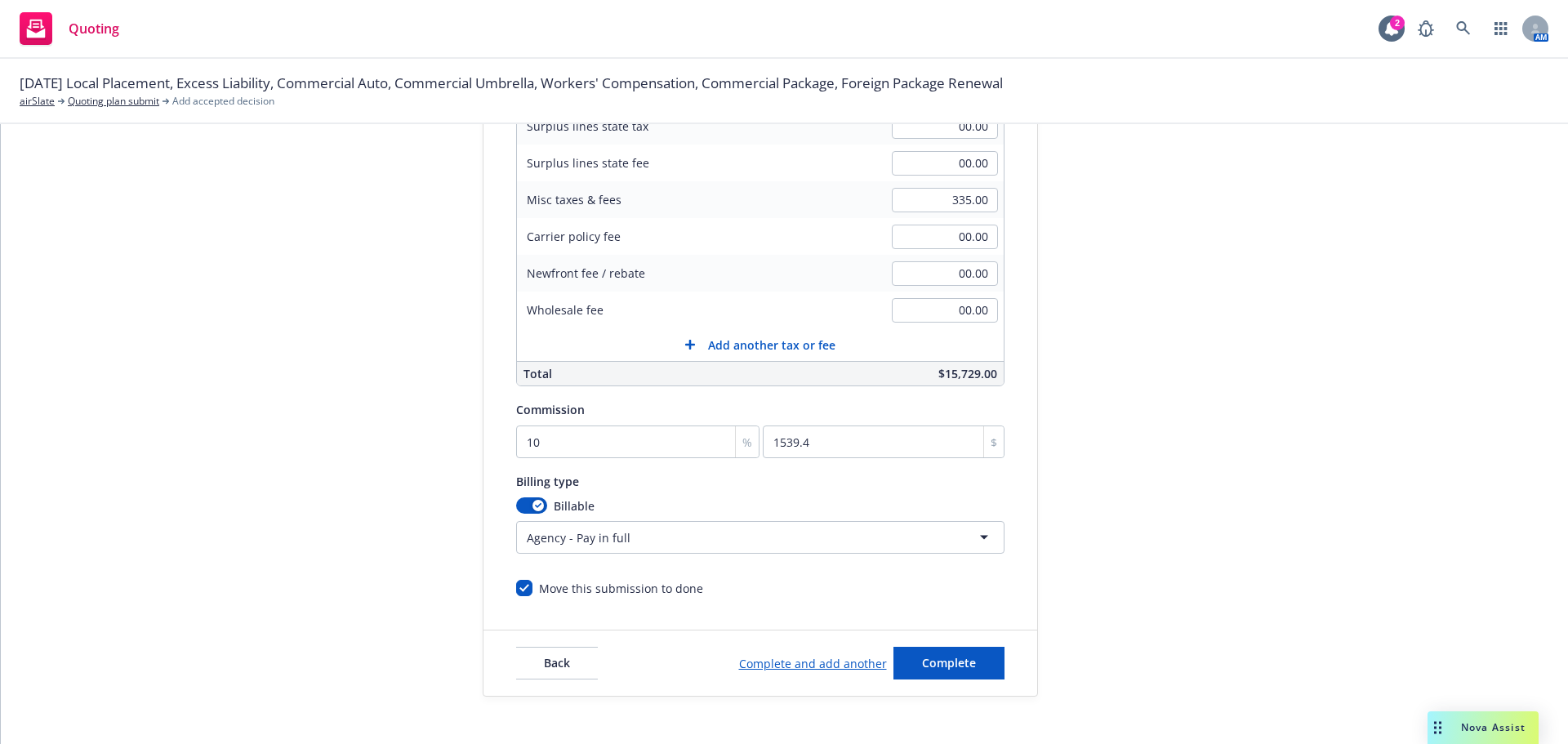
scroll to position [346, 0]
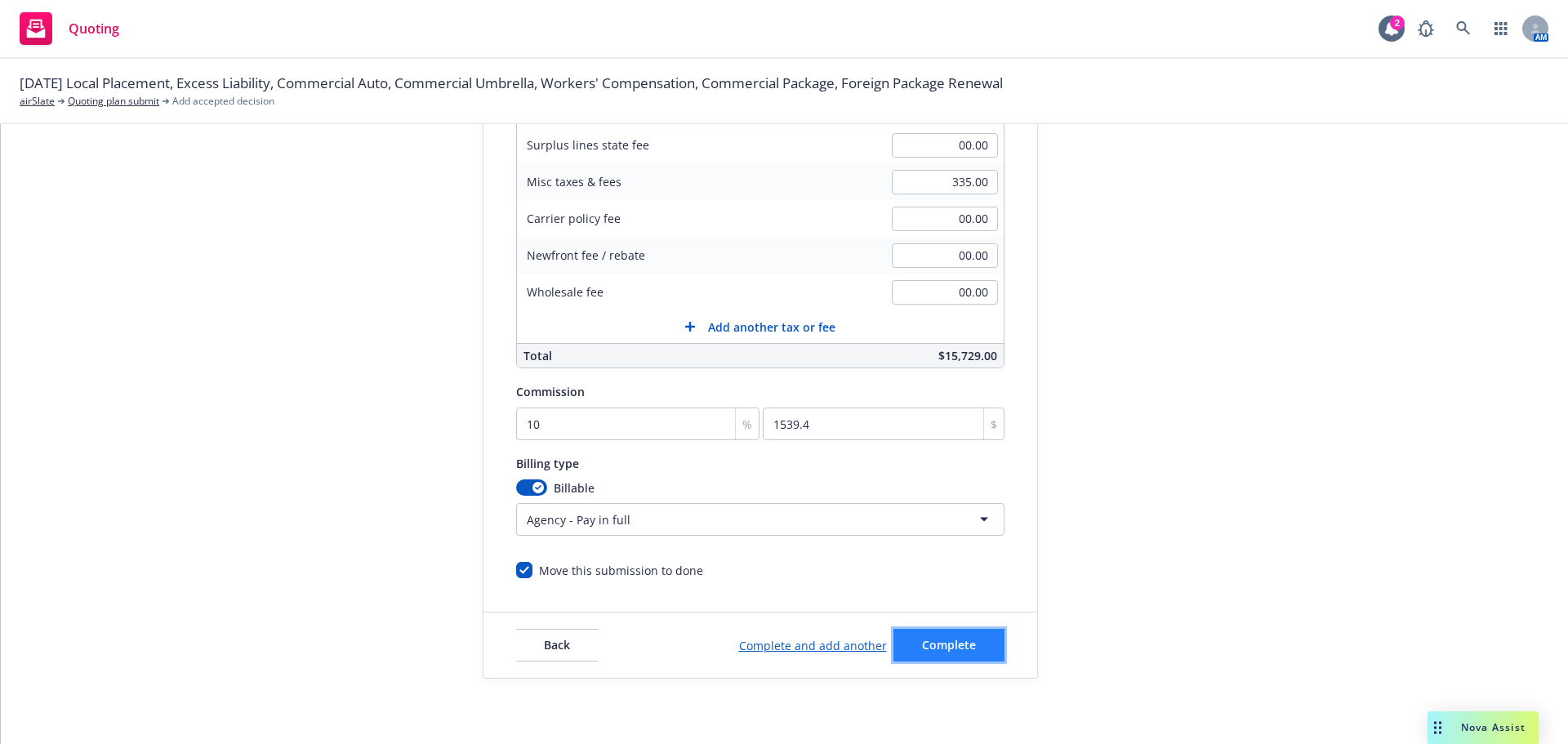
click at [976, 638] on button "Complete" at bounding box center [949, 645] width 111 height 32
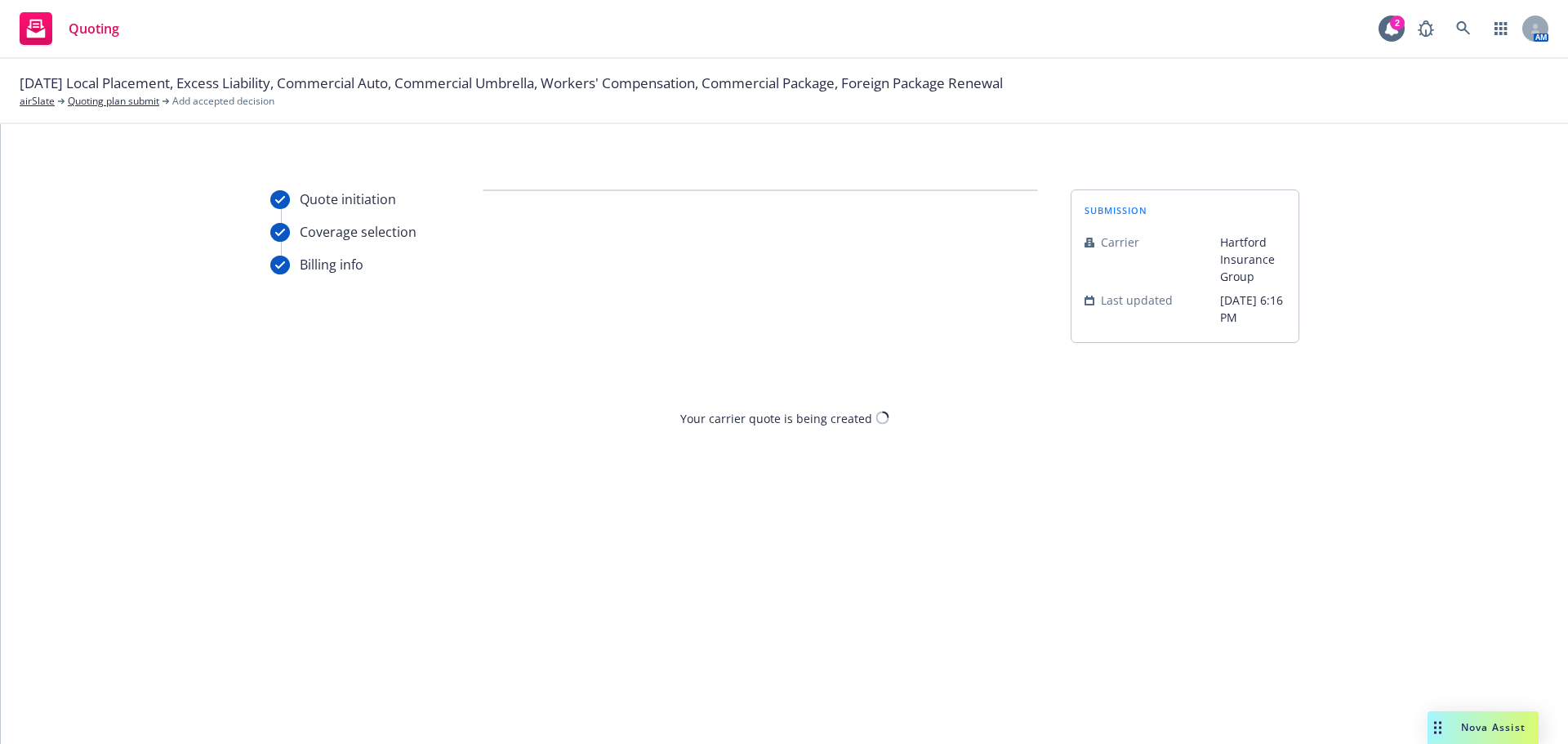
scroll to position [0, 0]
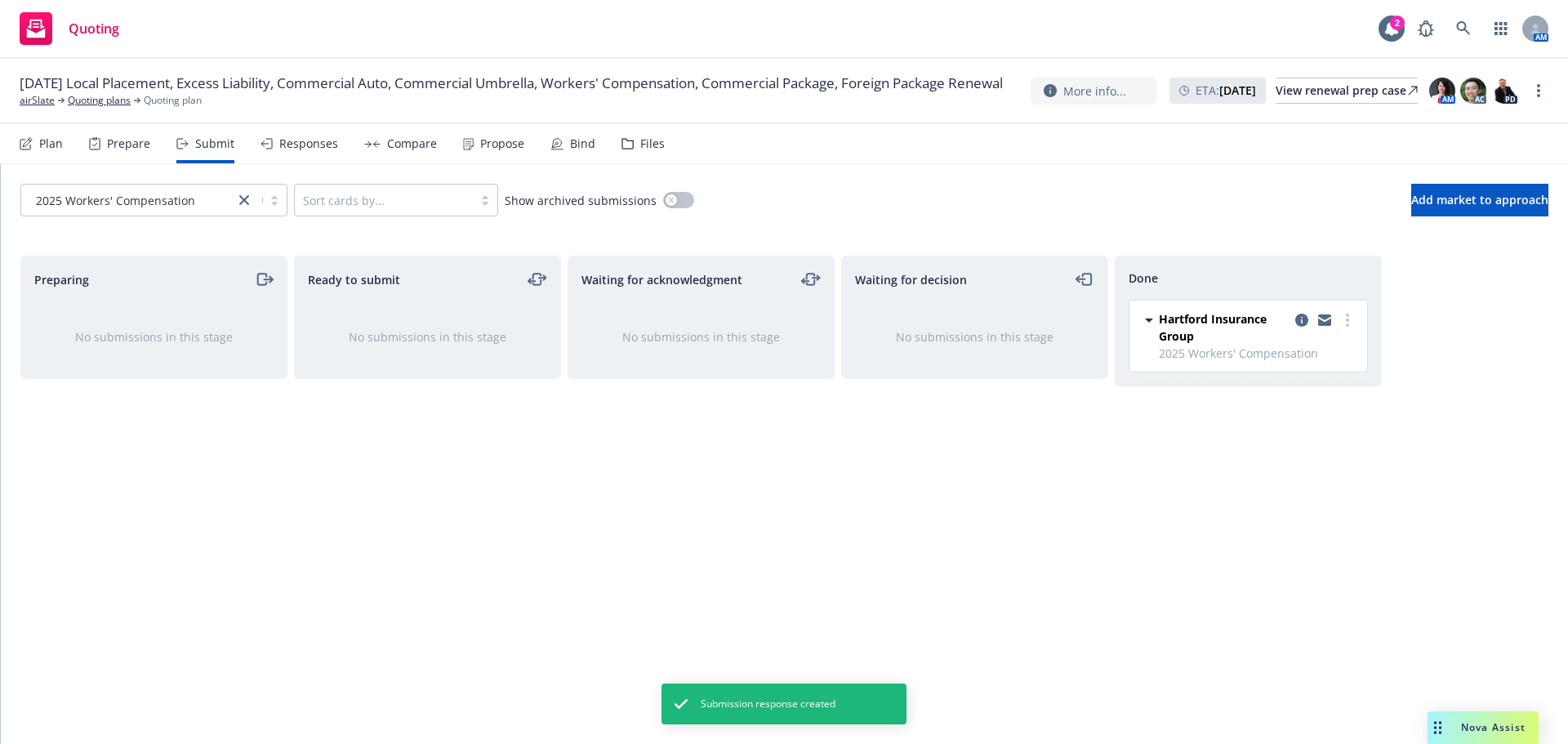
click at [502, 137] on div "Propose" at bounding box center [503, 143] width 44 height 13
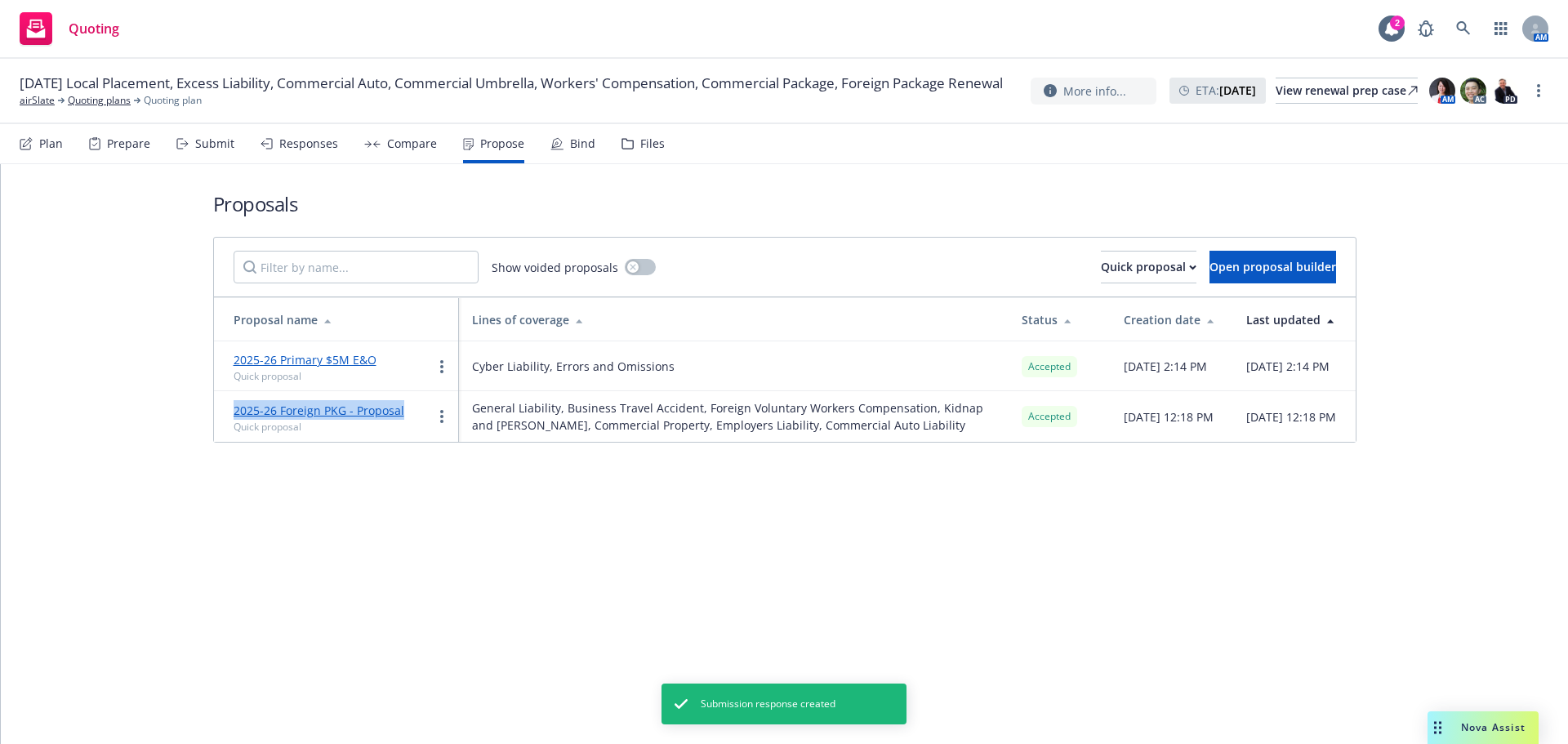
drag, startPoint x: 410, startPoint y: 427, endPoint x: 230, endPoint y: 421, distance: 180.1
click at [230, 421] on td "2025-26 Foreign PKG - Proposal Quick proposal" at bounding box center [336, 416] width 245 height 50
copy link "2025-26 Foreign PKG - Proposal"
click at [1136, 260] on button "Quick proposal" at bounding box center [1149, 267] width 96 height 32
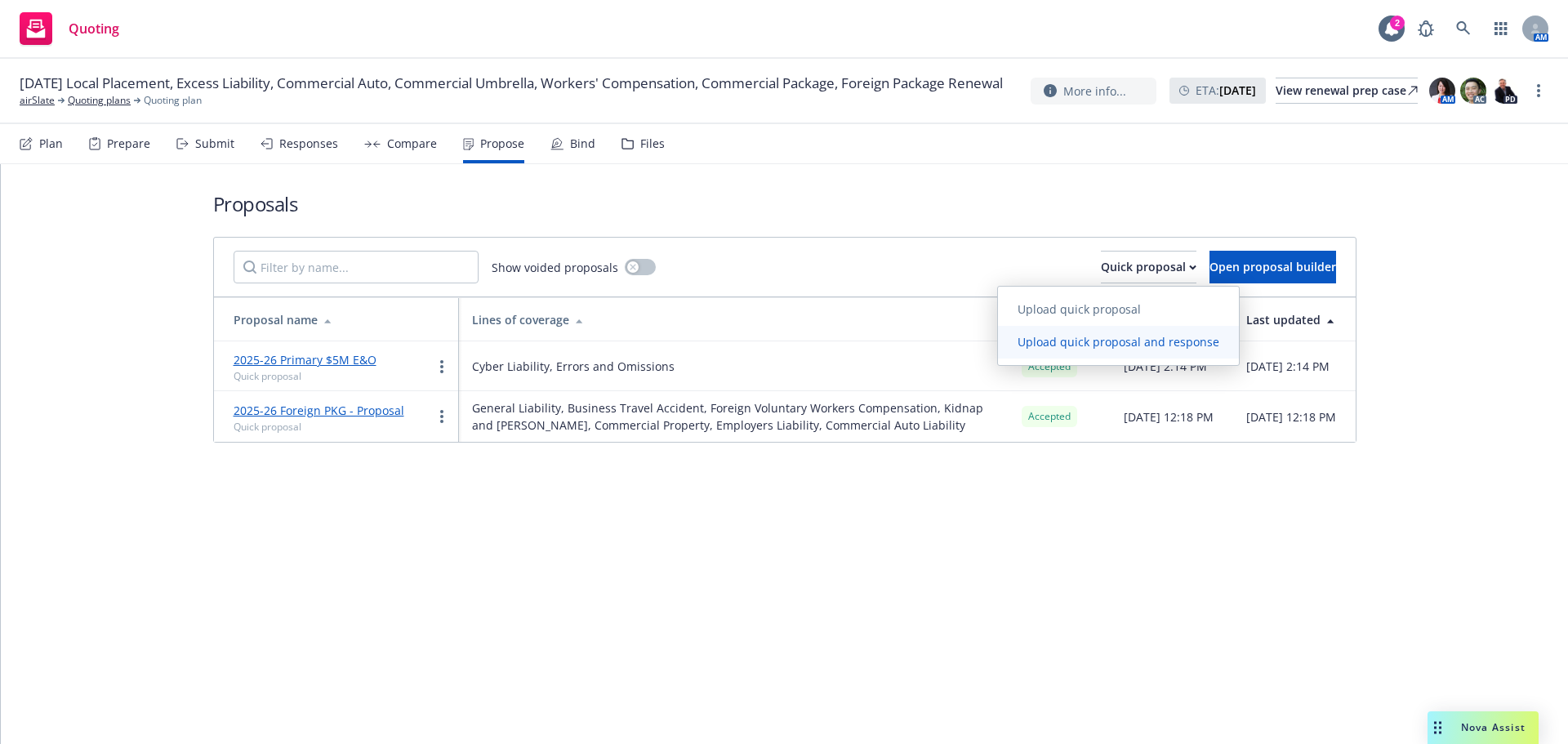
click at [1105, 337] on span "Upload quick proposal and response" at bounding box center [1118, 341] width 241 height 15
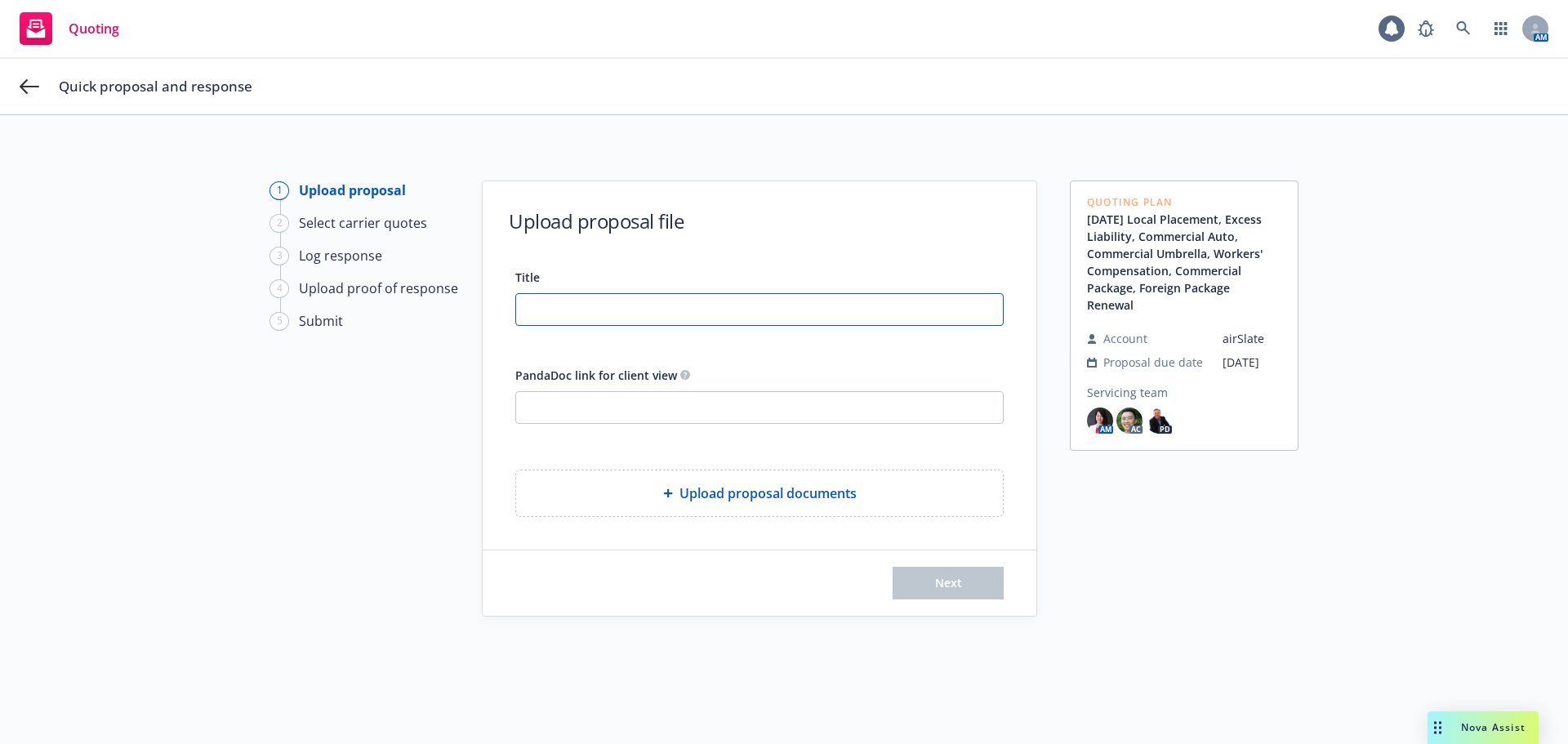
click at [569, 301] on input "Title" at bounding box center [760, 309] width 487 height 31
paste input "2025-26 Foreign PKG - Proposal"
drag, startPoint x: 632, startPoint y: 311, endPoint x: 569, endPoint y: 311, distance: 63.0
click at [569, 311] on input "2025-26 Foreign PKG - Proposal" at bounding box center [760, 309] width 487 height 31
type input "2025-26 WC - Proposal"
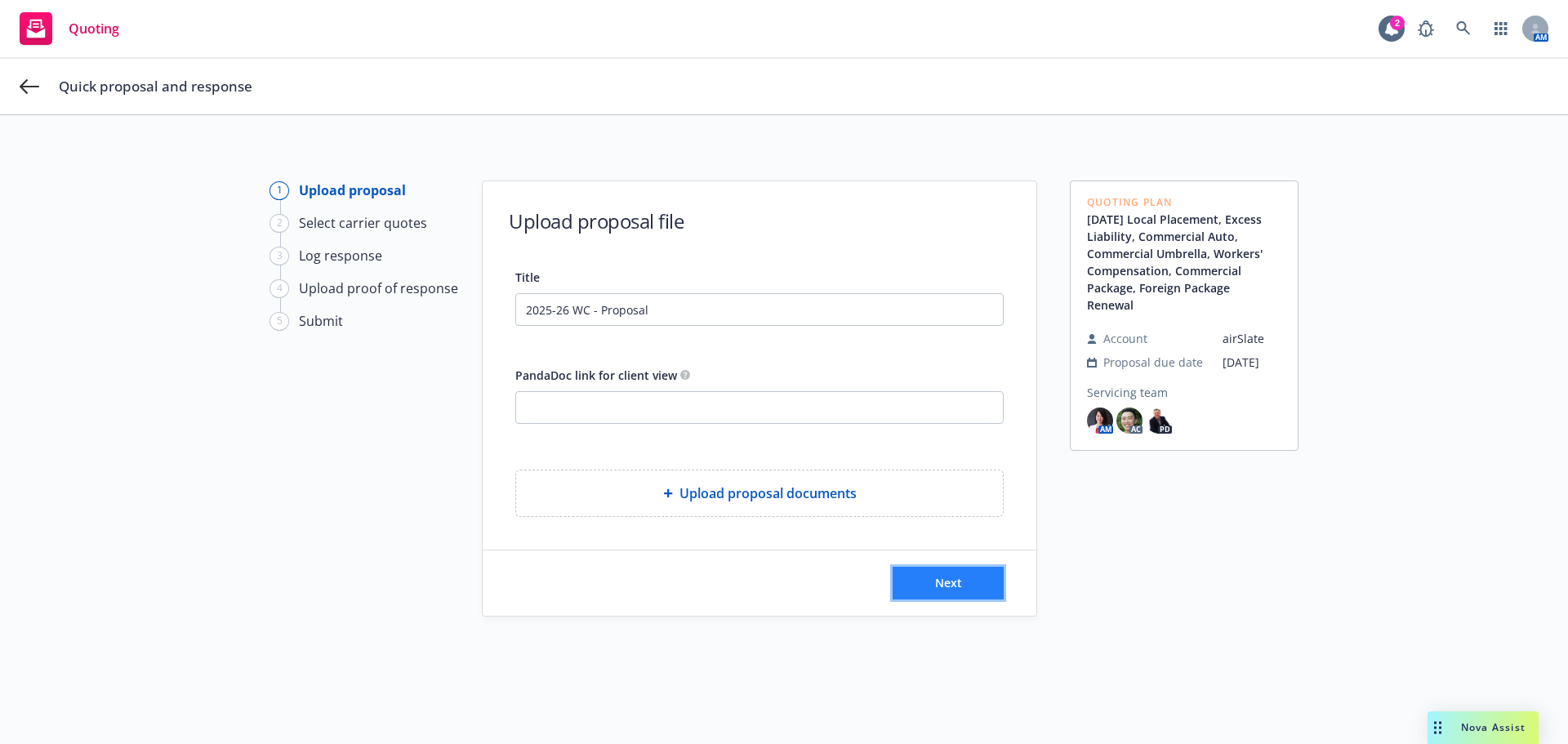
click at [909, 584] on button "Next" at bounding box center [948, 583] width 111 height 32
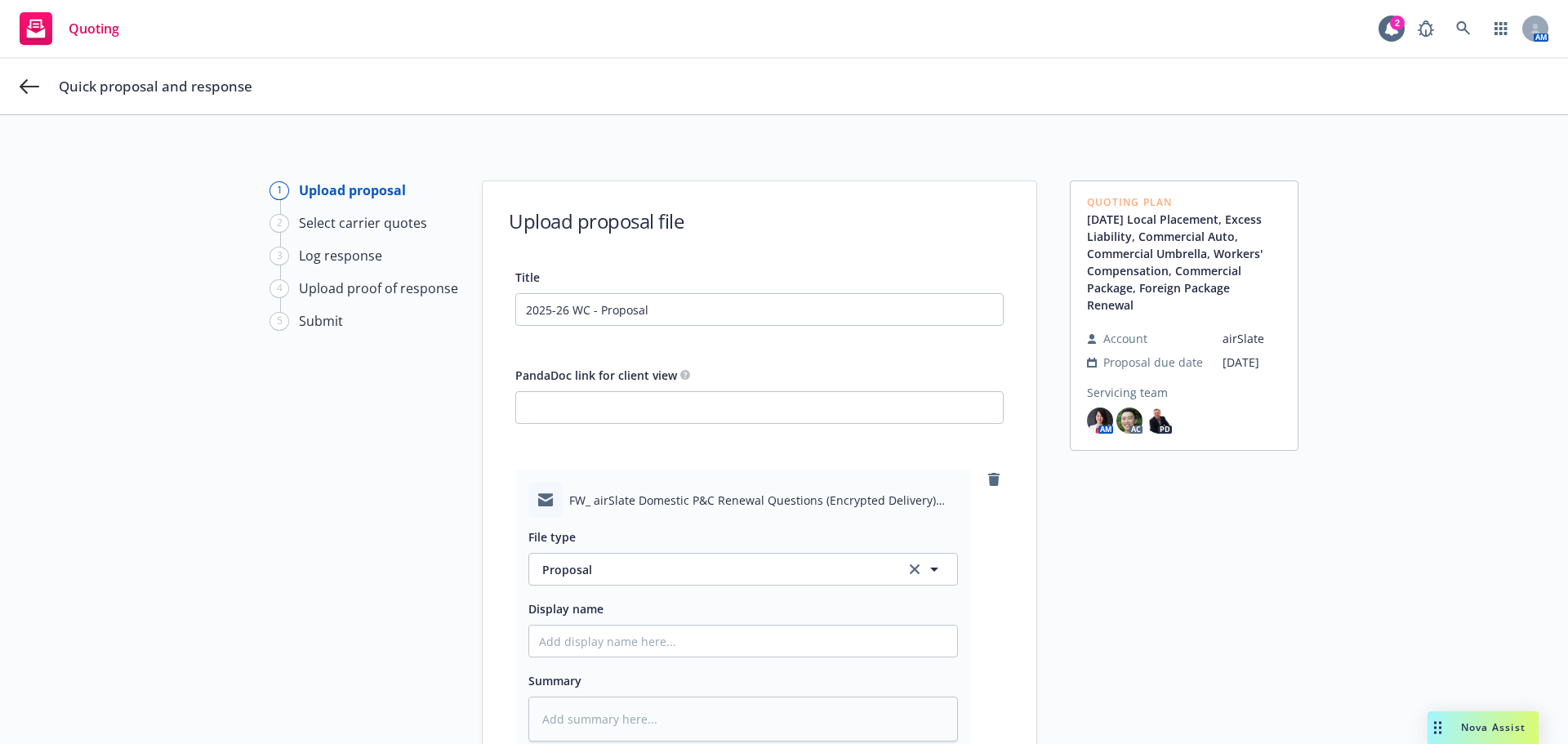
scroll to position [233, 0]
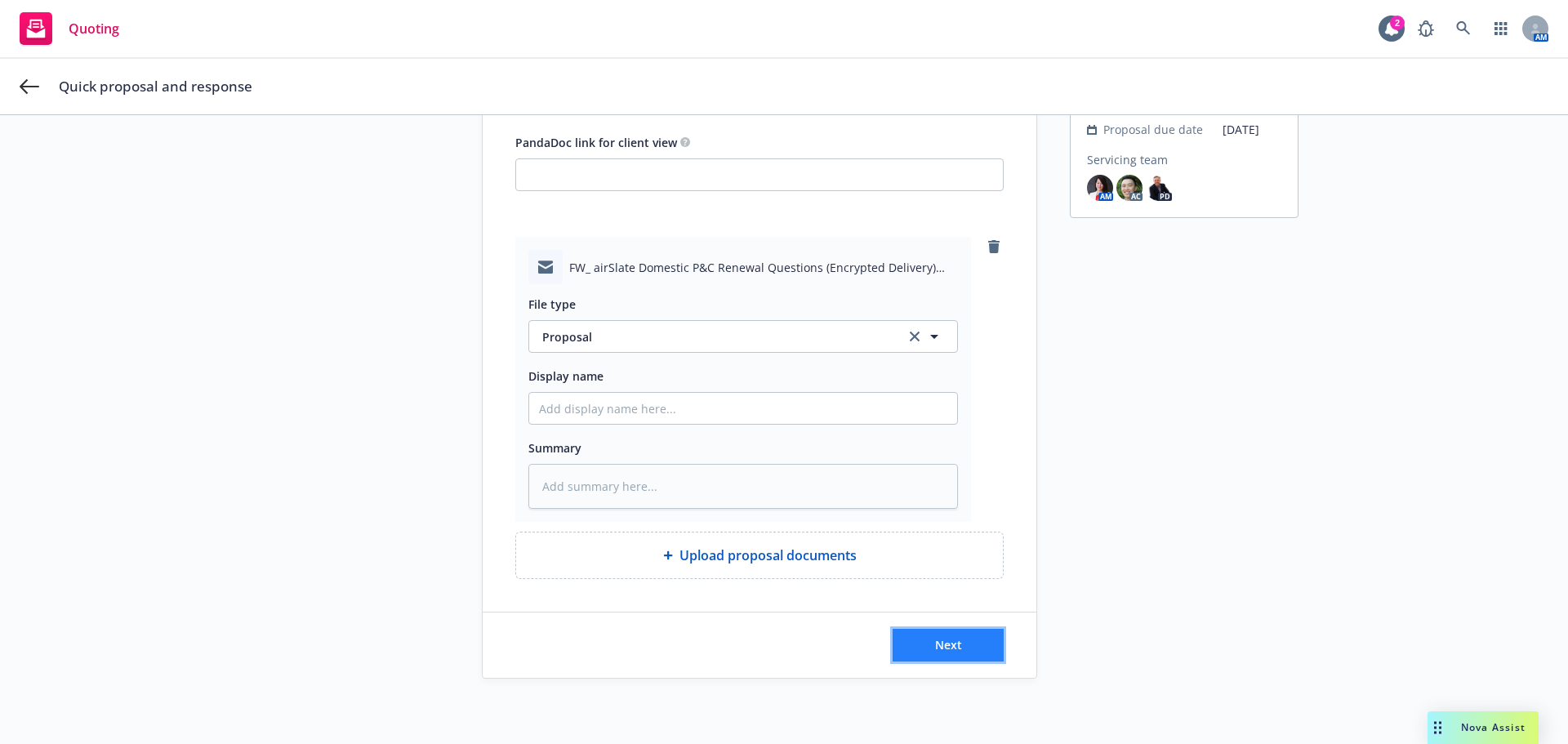
click at [912, 635] on button "Next" at bounding box center [948, 645] width 111 height 32
type textarea "x"
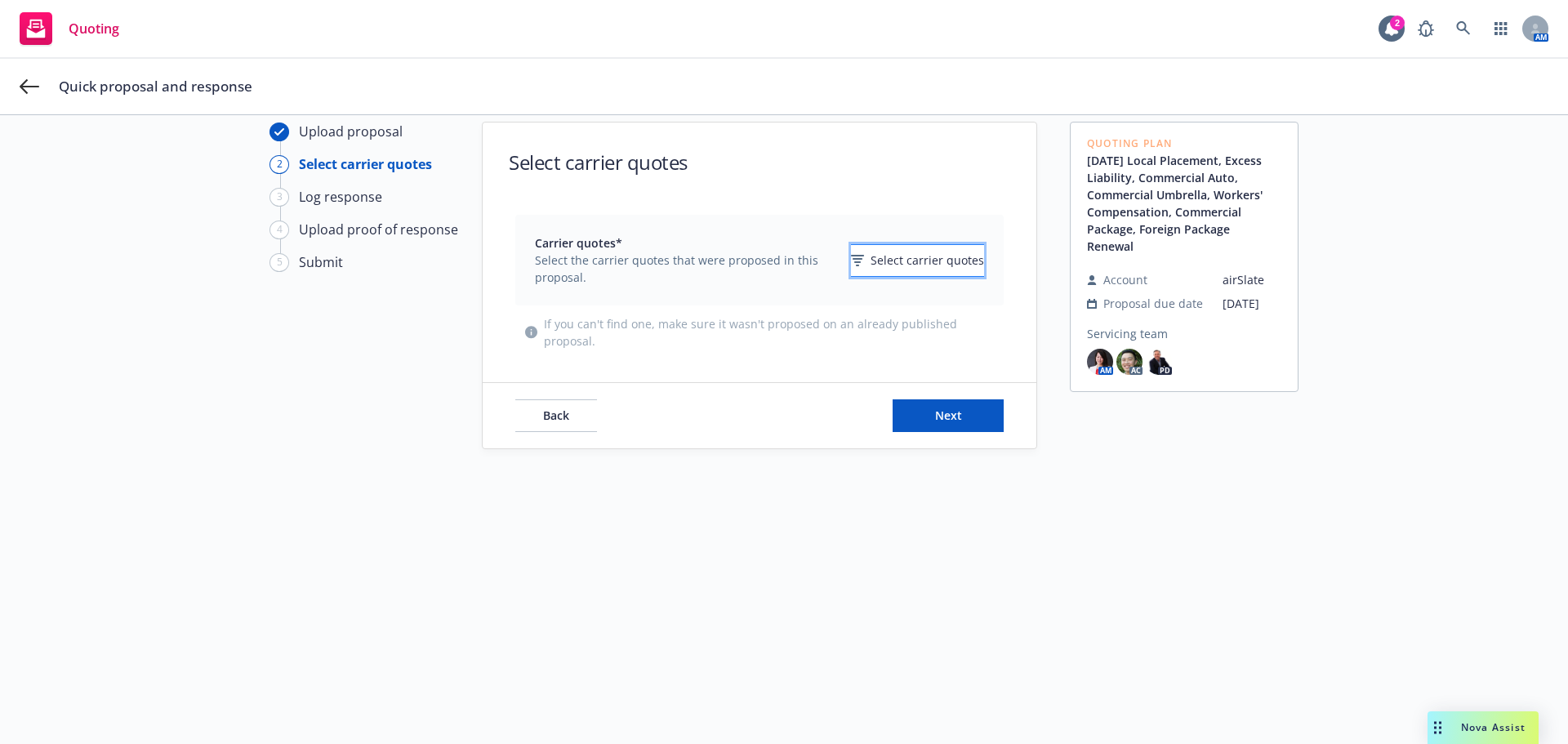
click at [931, 262] on span "Select carrier quotes" at bounding box center [927, 260] width 114 height 17
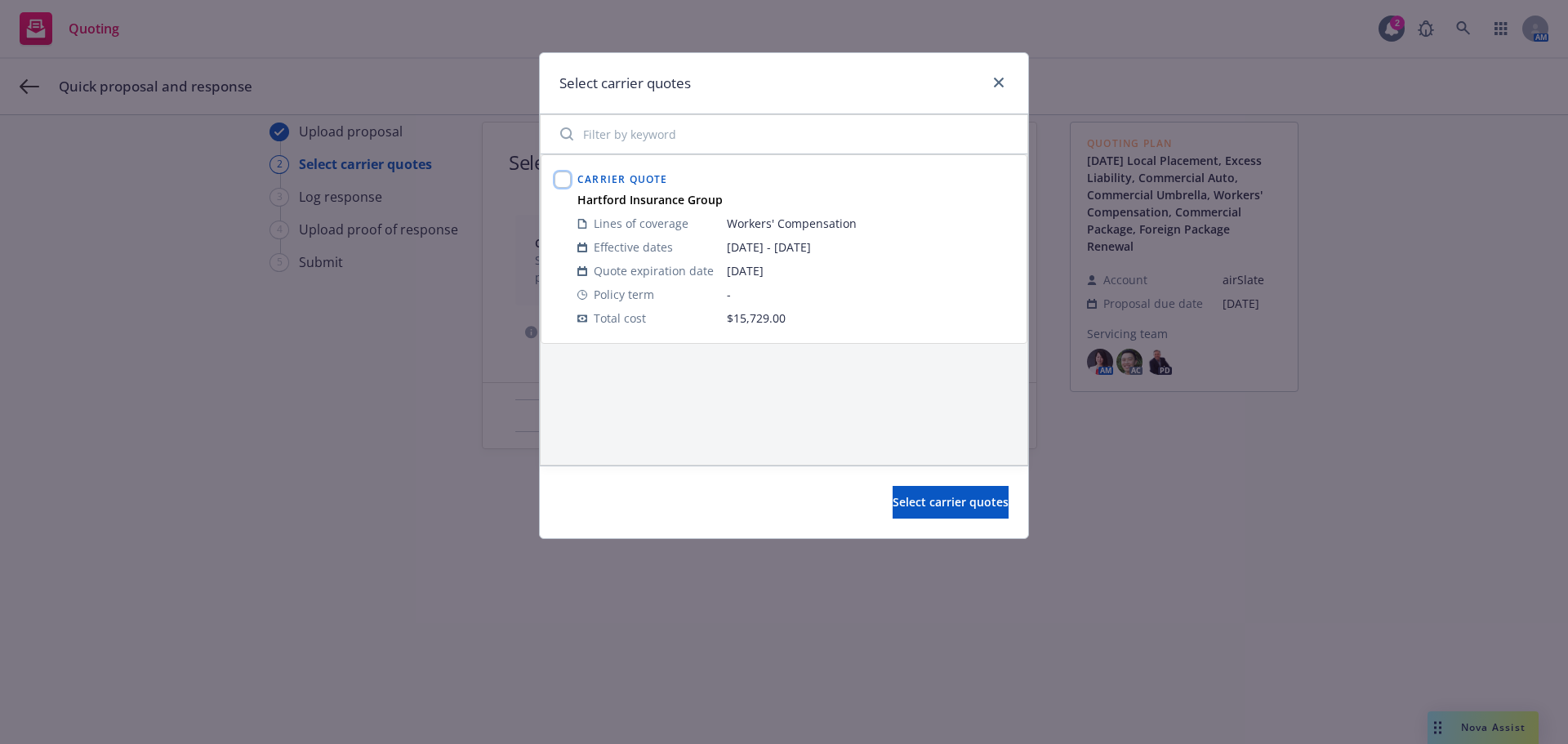
click at [567, 183] on input "checkbox" at bounding box center [562, 179] width 16 height 16
checkbox input "true"
click at [931, 506] on span "Select carrier quotes" at bounding box center [951, 502] width 116 height 15
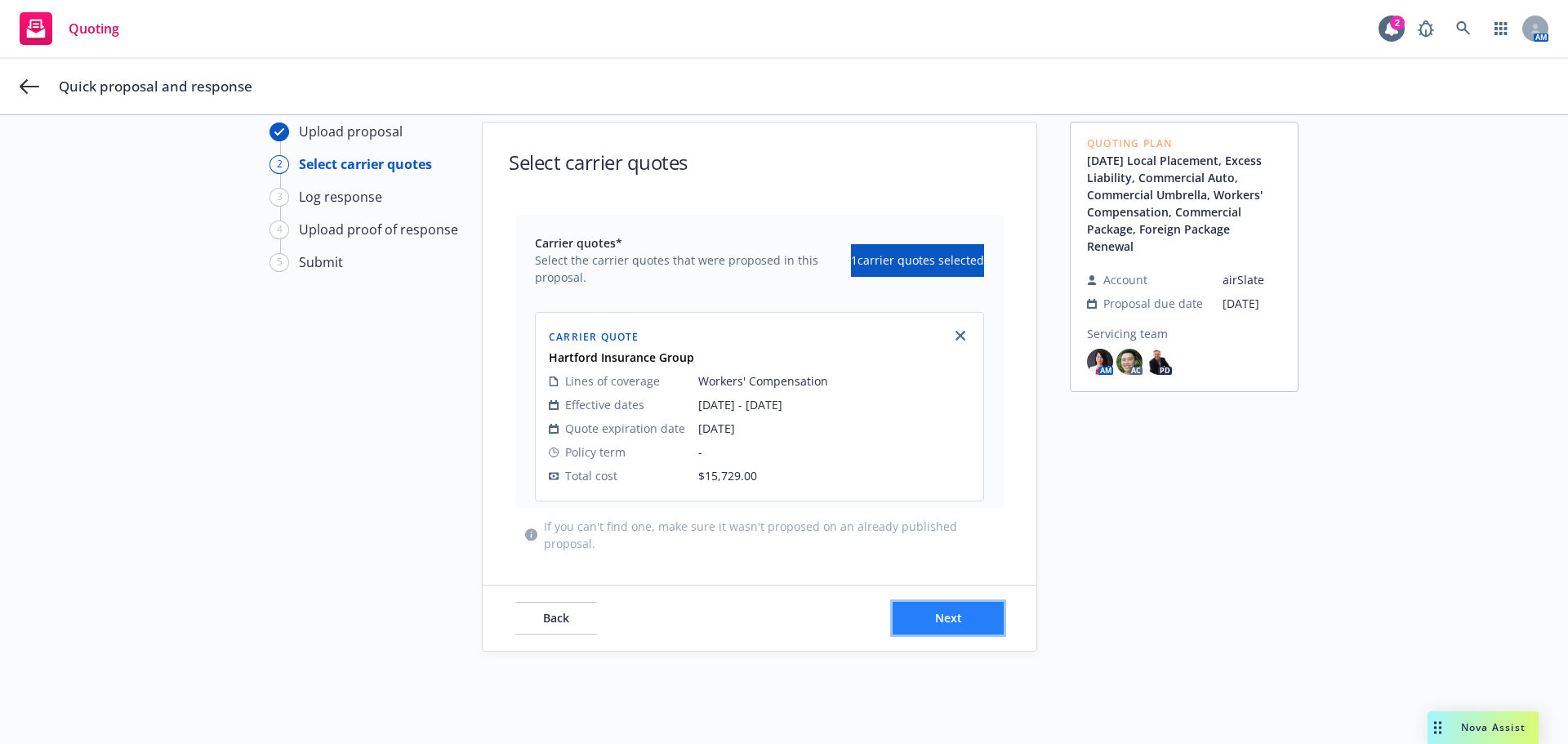
click at [953, 605] on button "Next" at bounding box center [948, 618] width 111 height 32
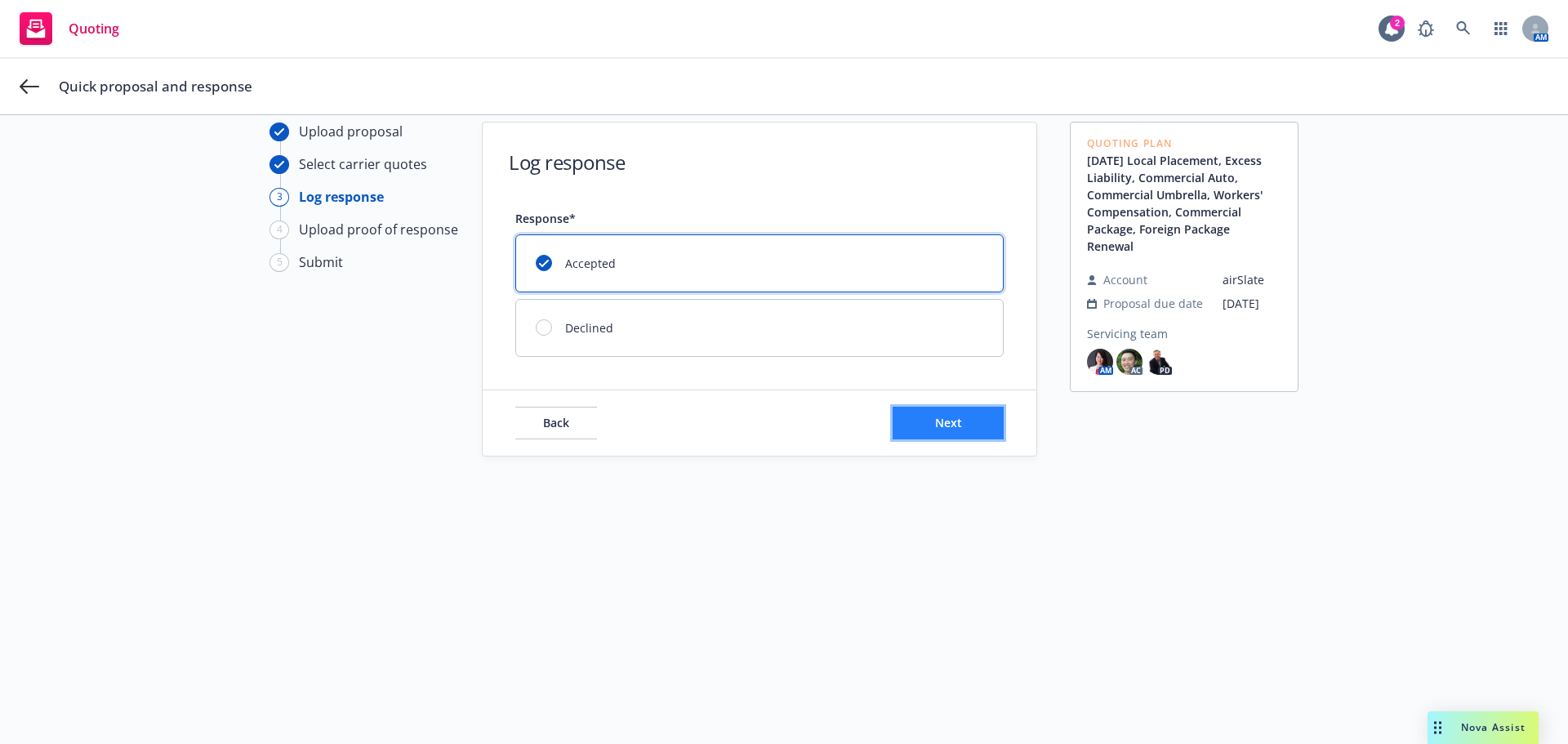
click at [946, 427] on span "Next" at bounding box center [949, 422] width 27 height 15
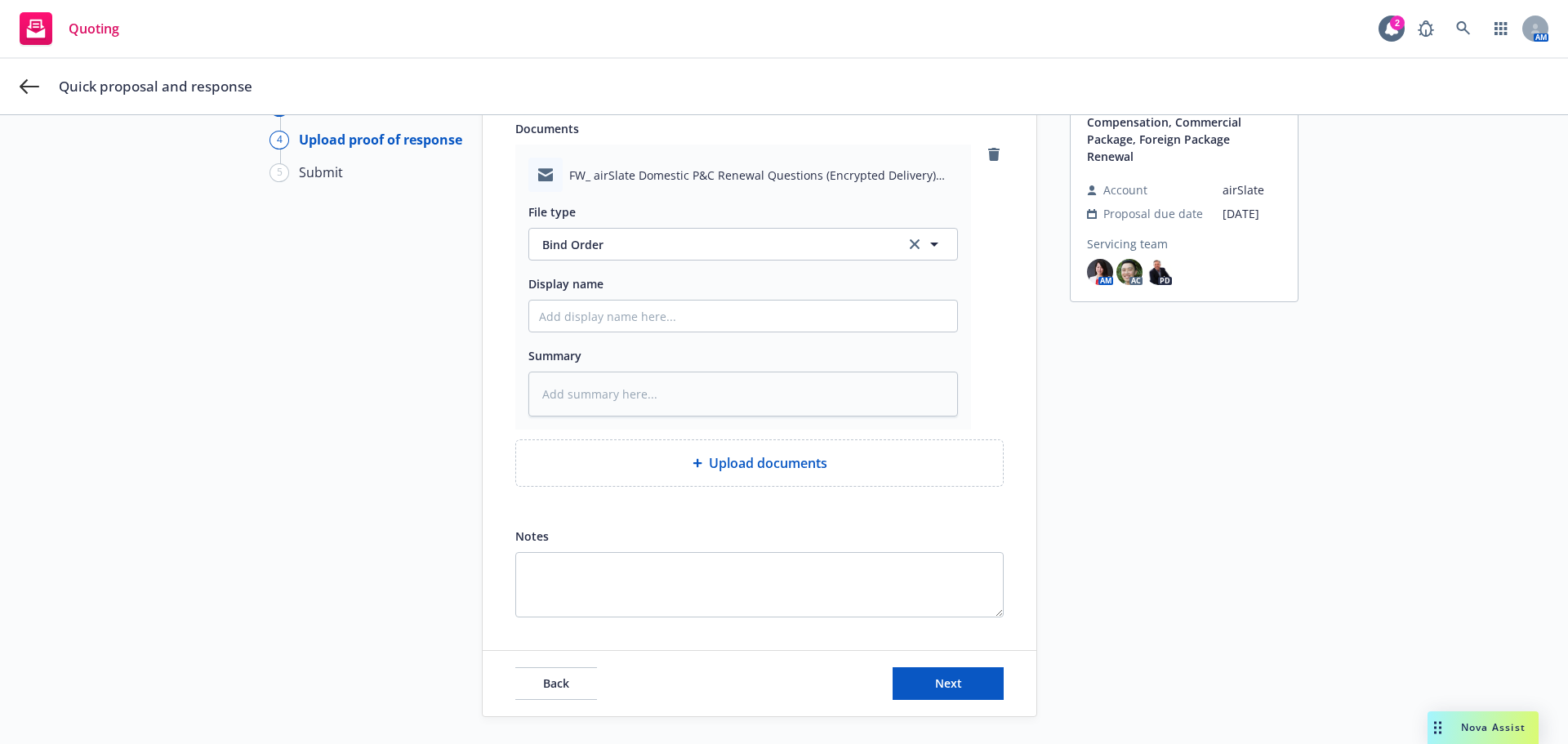
scroll to position [187, 0]
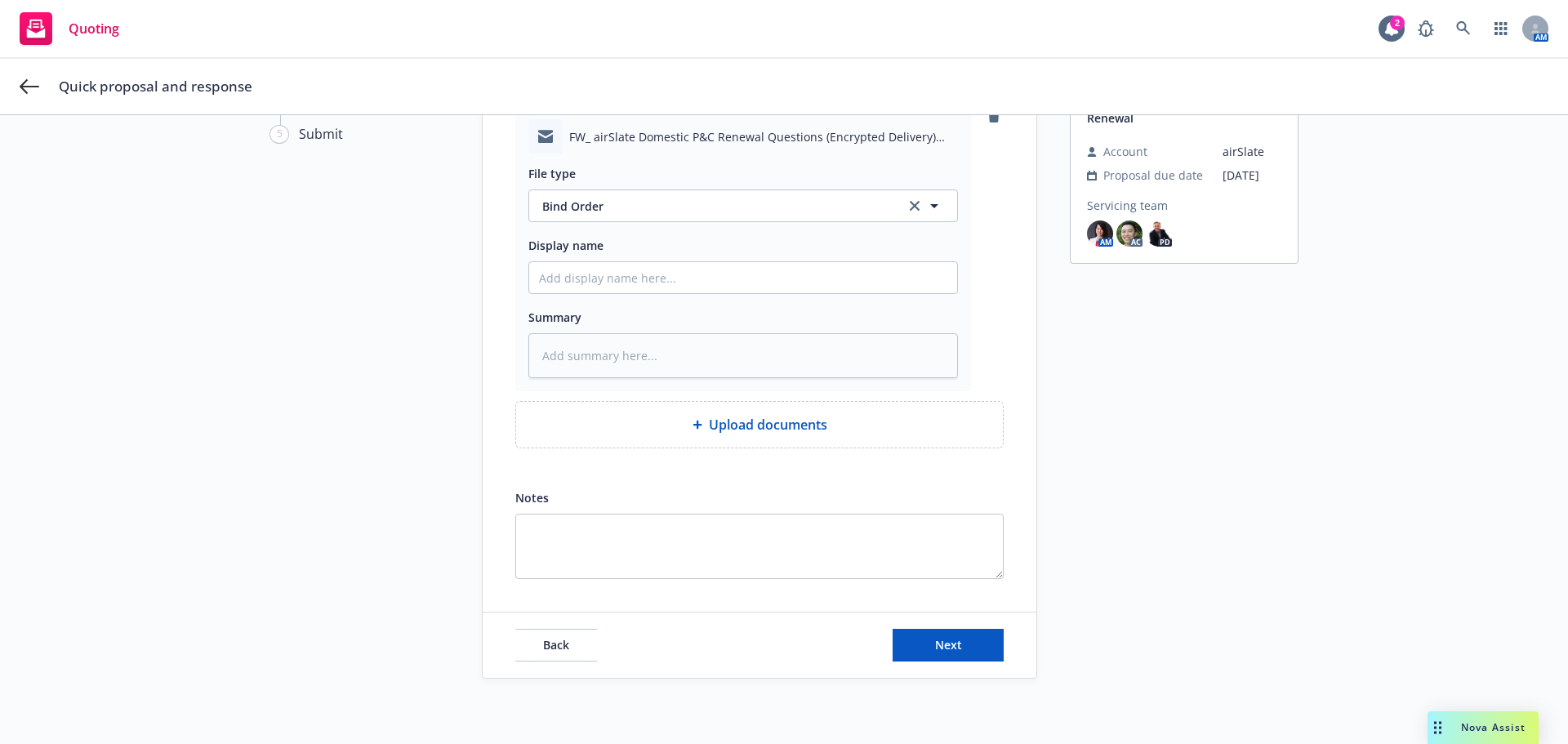
click at [971, 626] on div "Back Next" at bounding box center [759, 645] width 554 height 66
click at [963, 642] on button "Next" at bounding box center [948, 645] width 111 height 32
type textarea "x"
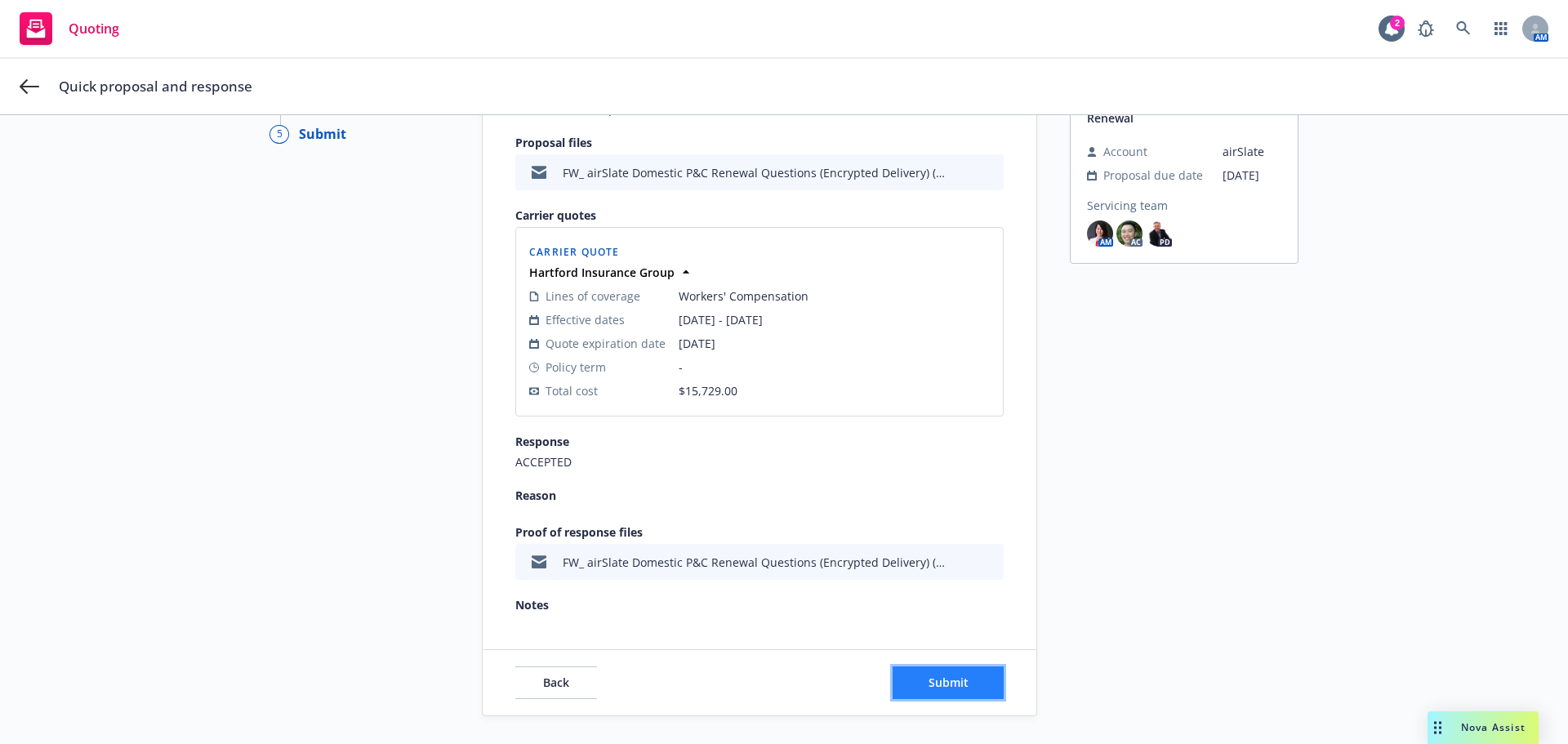
click at [918, 671] on button "Submit" at bounding box center [948, 683] width 111 height 32
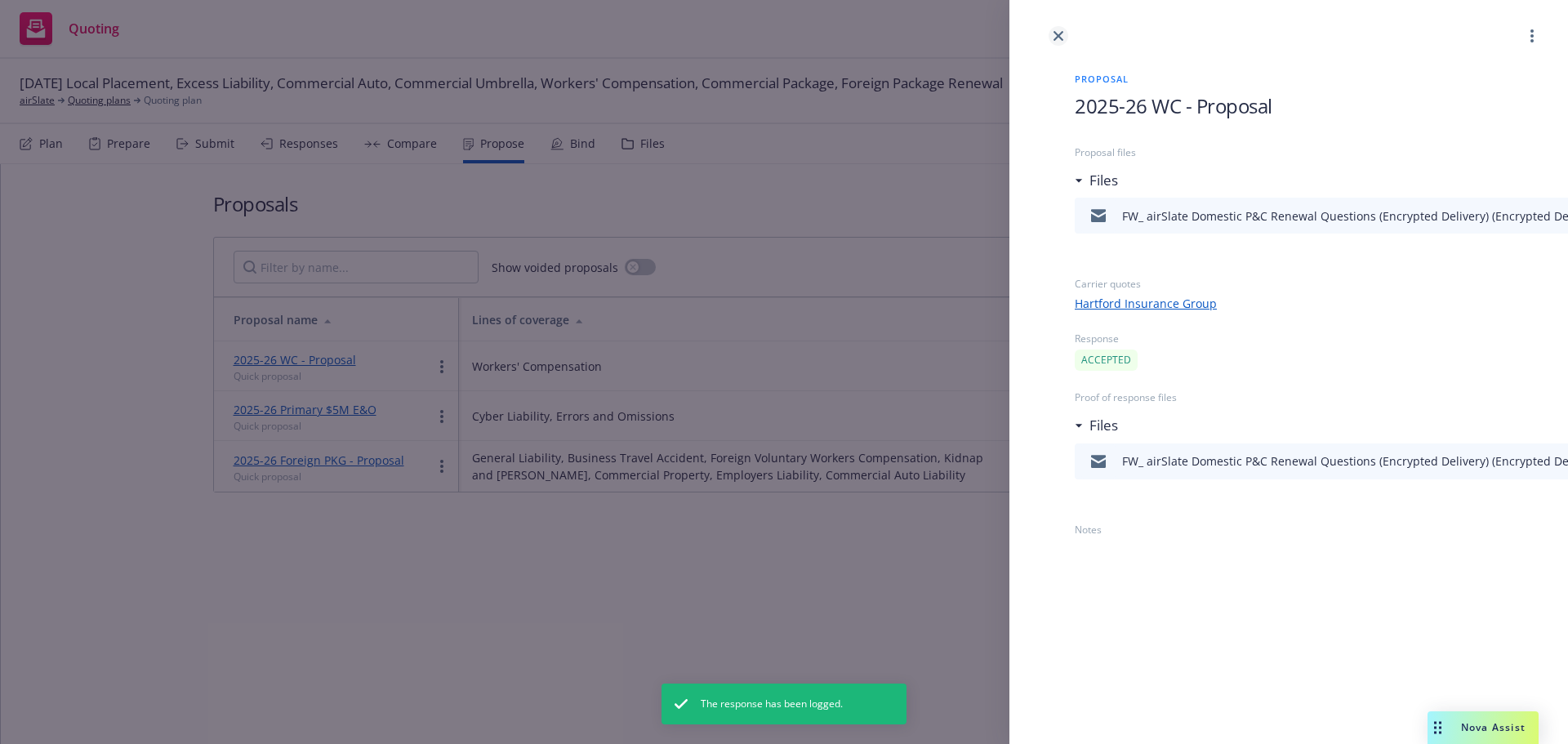
click at [1058, 33] on icon "close" at bounding box center [1058, 35] width 9 height 9
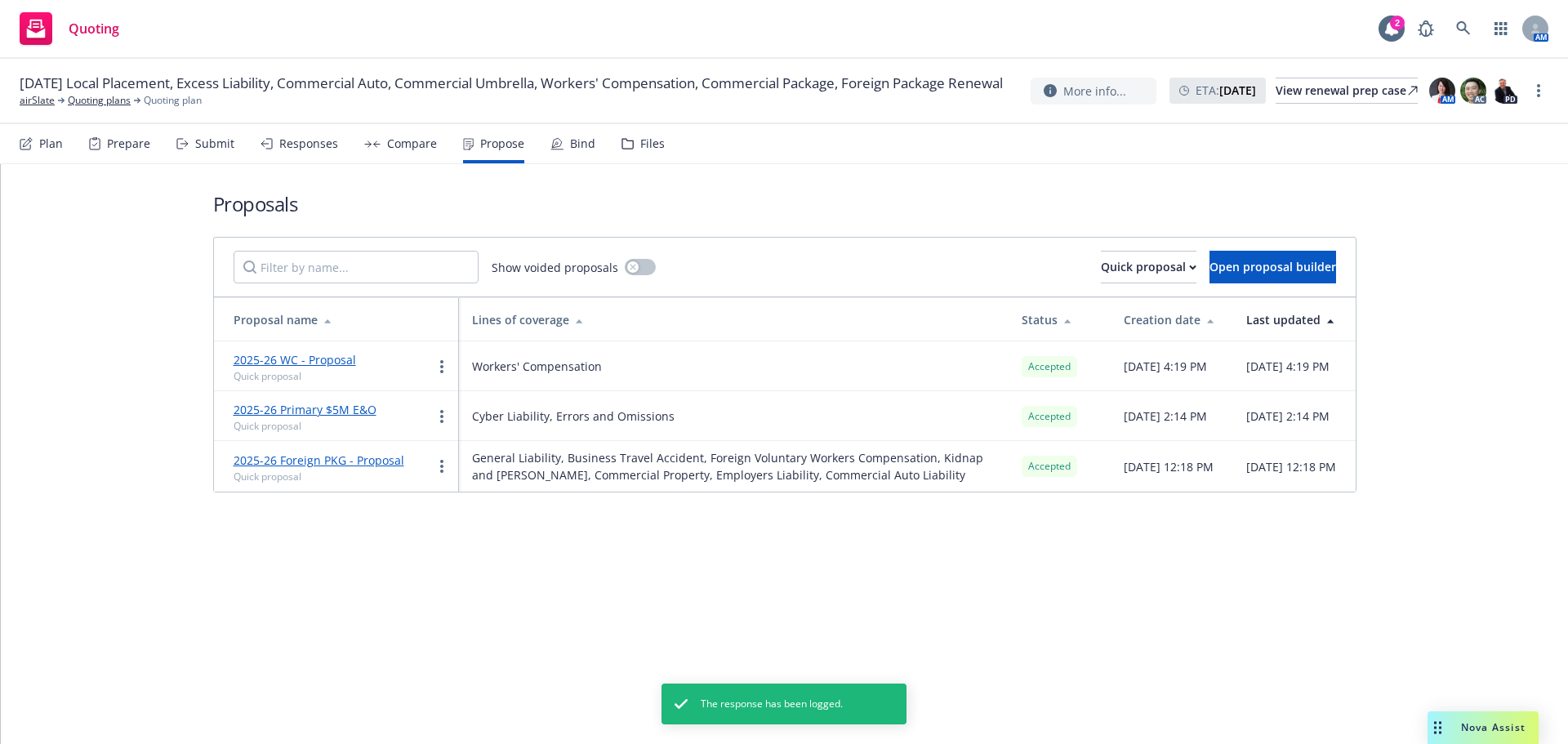
click at [562, 149] on div "Bind" at bounding box center [573, 143] width 45 height 39
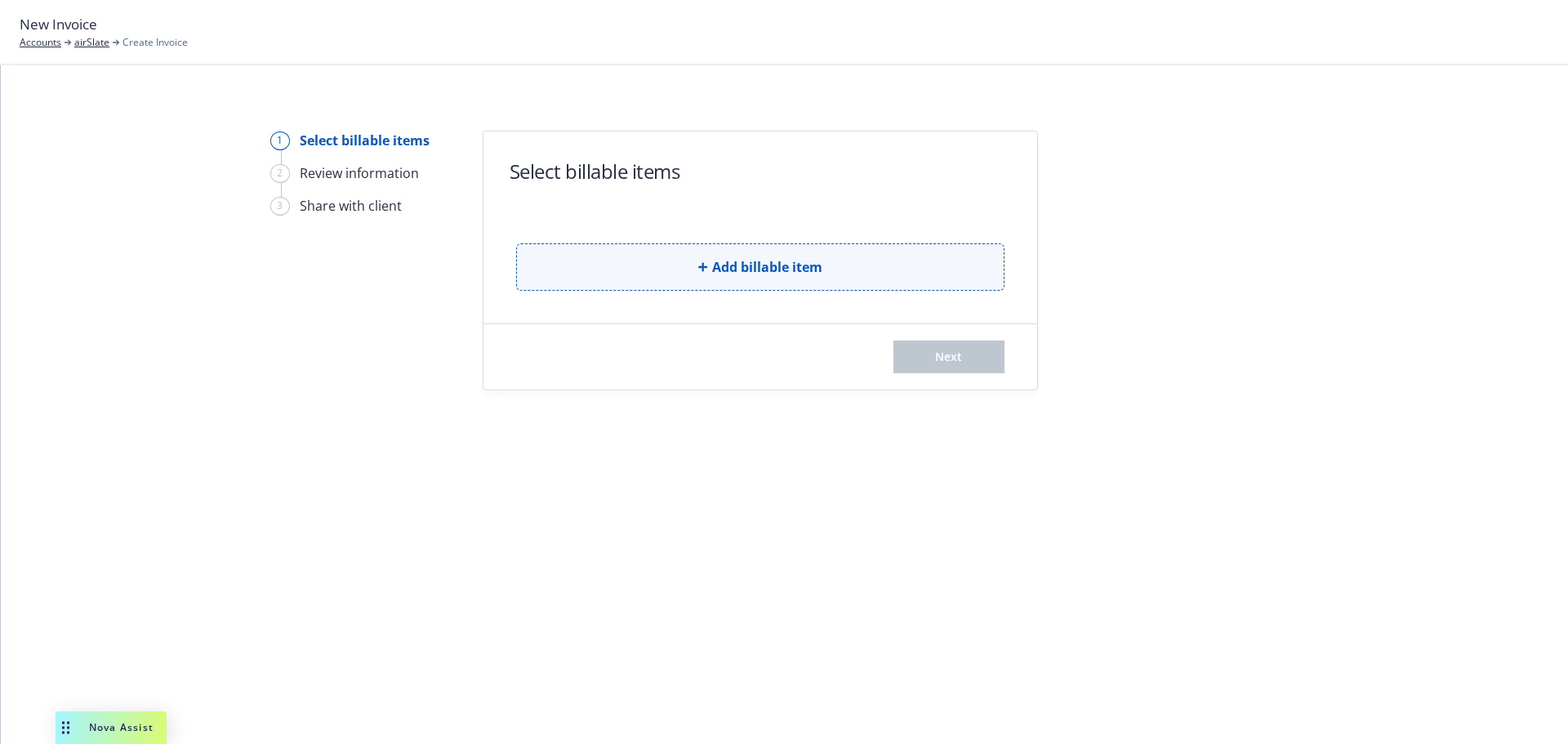
click at [799, 259] on span "Add billable item" at bounding box center [767, 266] width 110 height 20
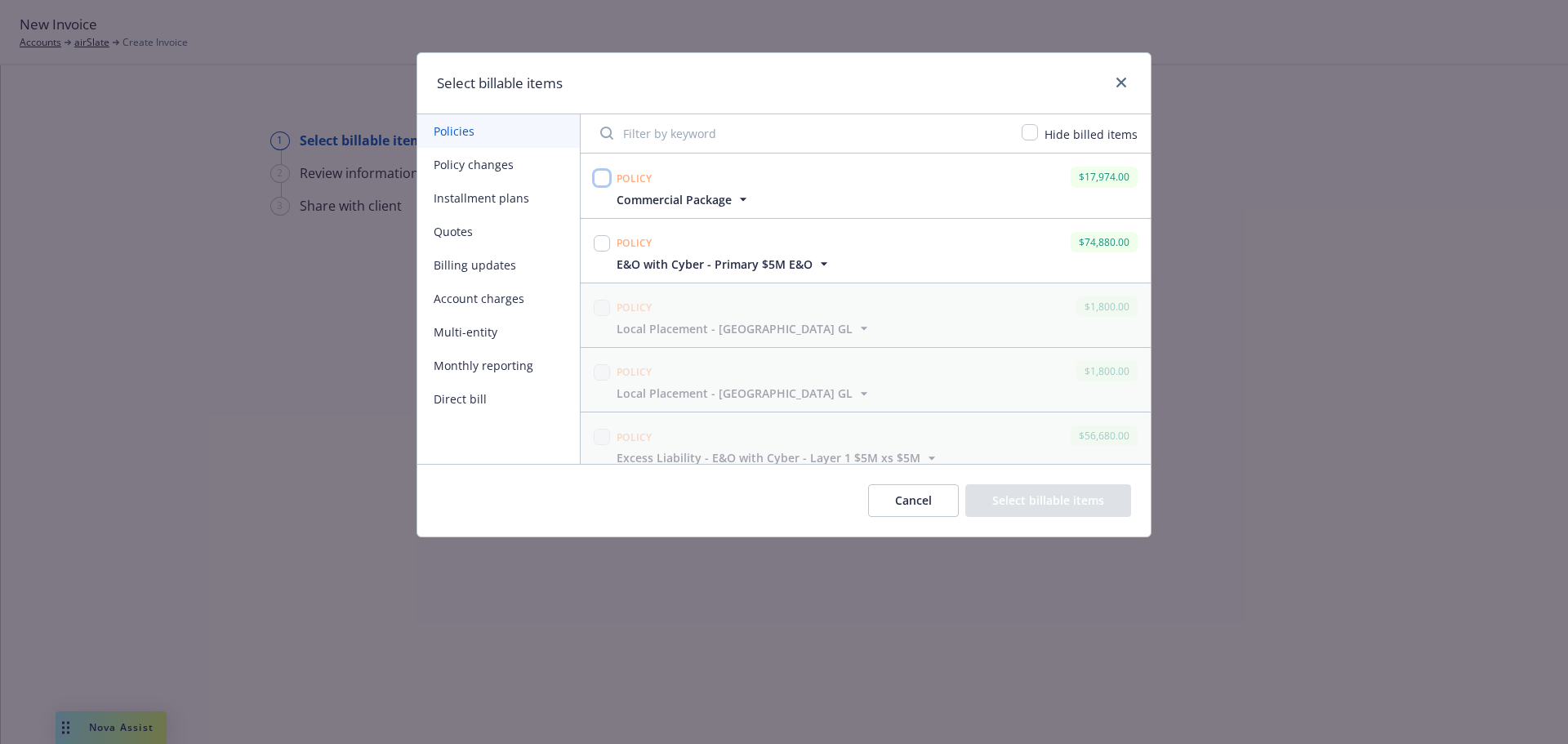
click at [600, 179] on input "checkbox" at bounding box center [602, 177] width 16 height 16
checkbox input "true"
click at [475, 164] on button "Policy changes" at bounding box center [498, 164] width 162 height 33
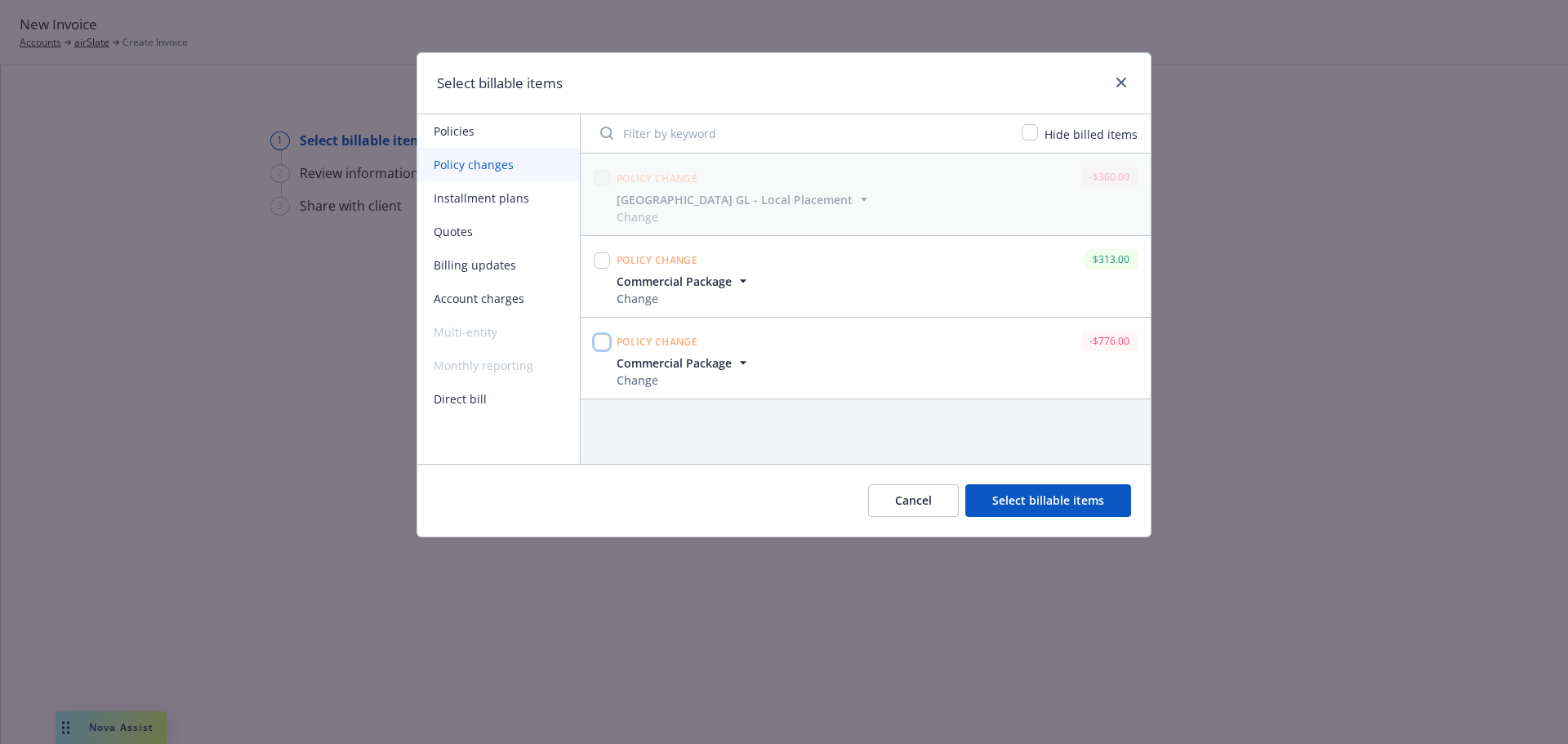
click at [603, 337] on input "checkbox" at bounding box center [602, 341] width 16 height 16
checkbox input "true"
click at [602, 260] on input "checkbox" at bounding box center [602, 260] width 16 height 16
checkbox input "true"
click at [1031, 497] on button "Select billable items" at bounding box center [1048, 500] width 166 height 32
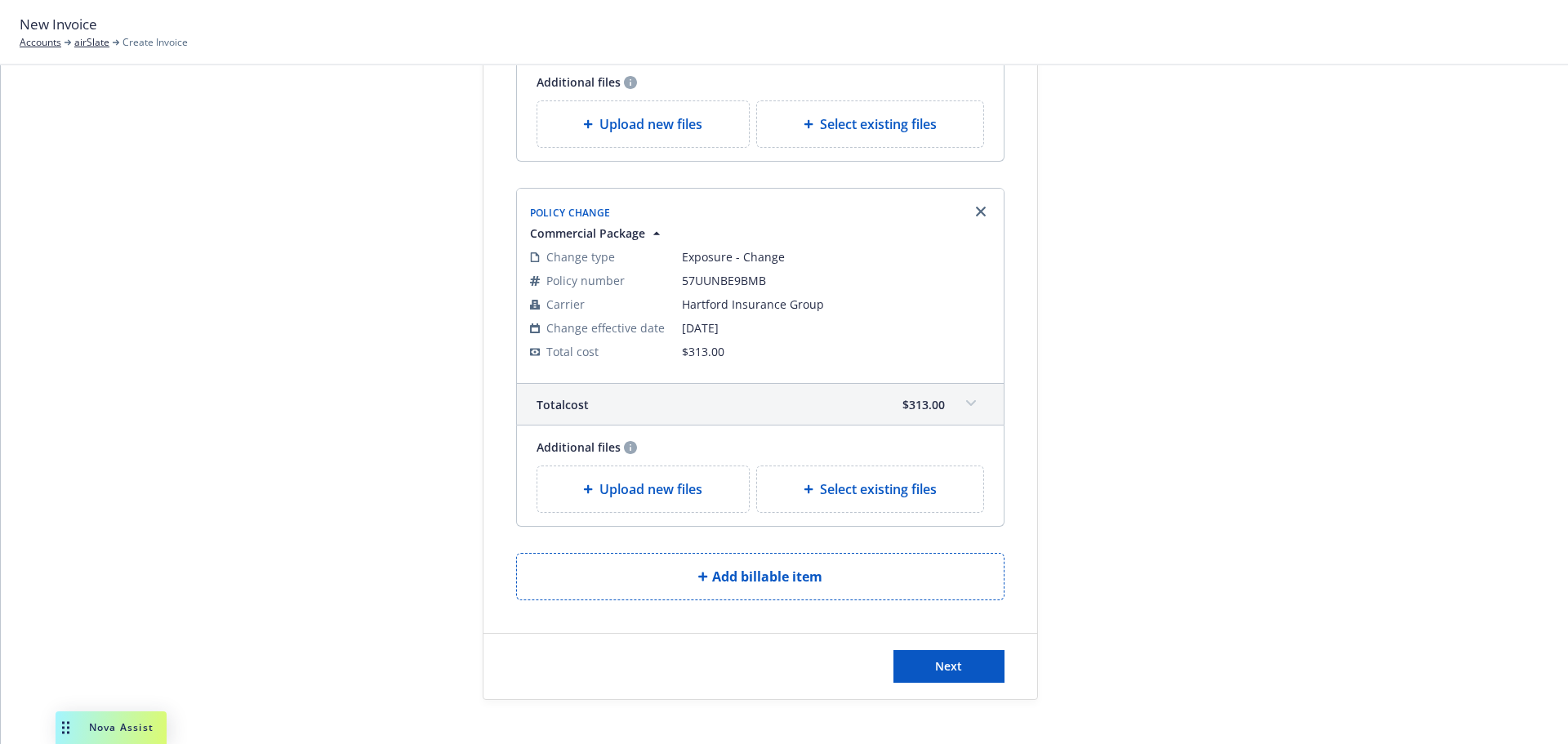
scroll to position [792, 0]
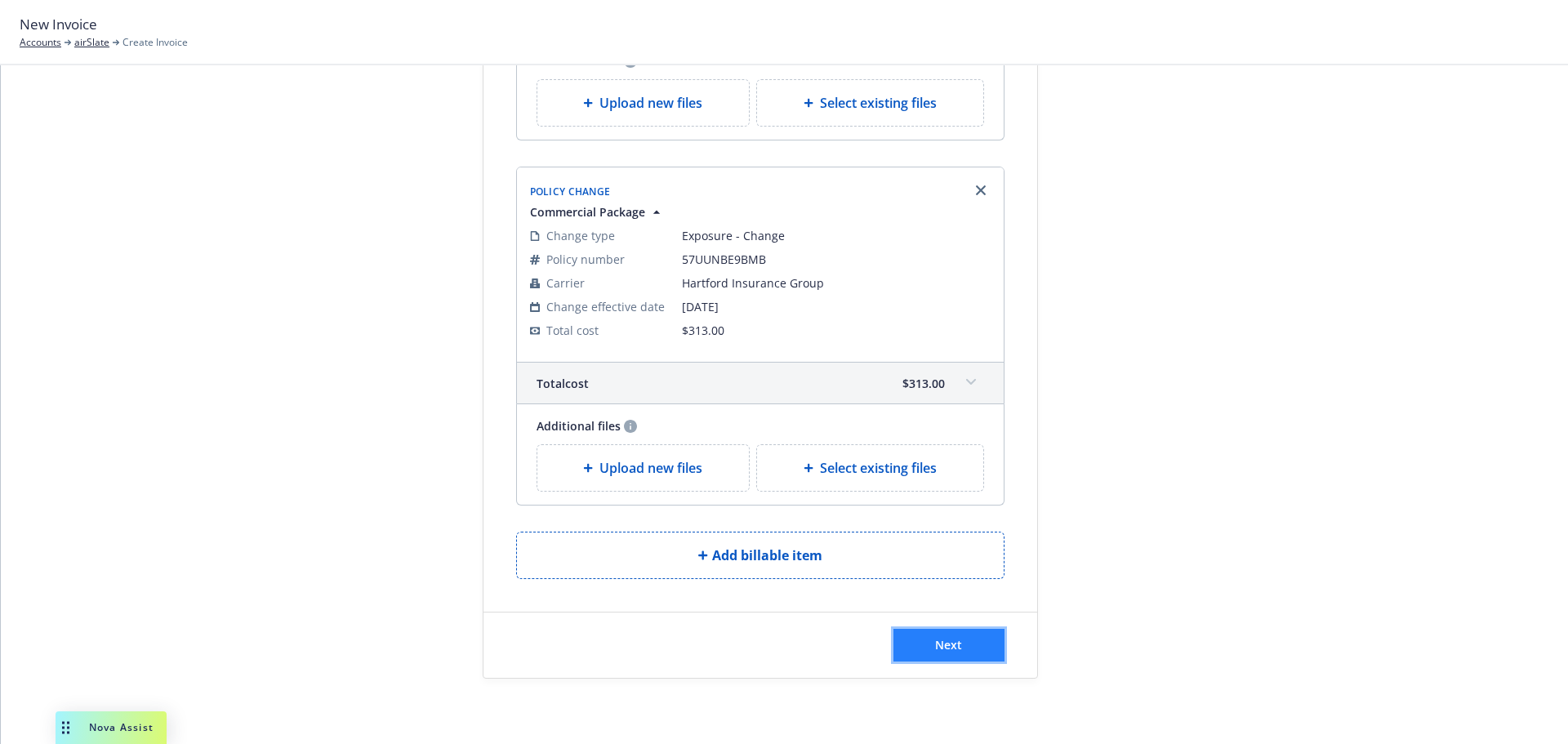
click at [954, 635] on button "Next" at bounding box center [949, 645] width 111 height 32
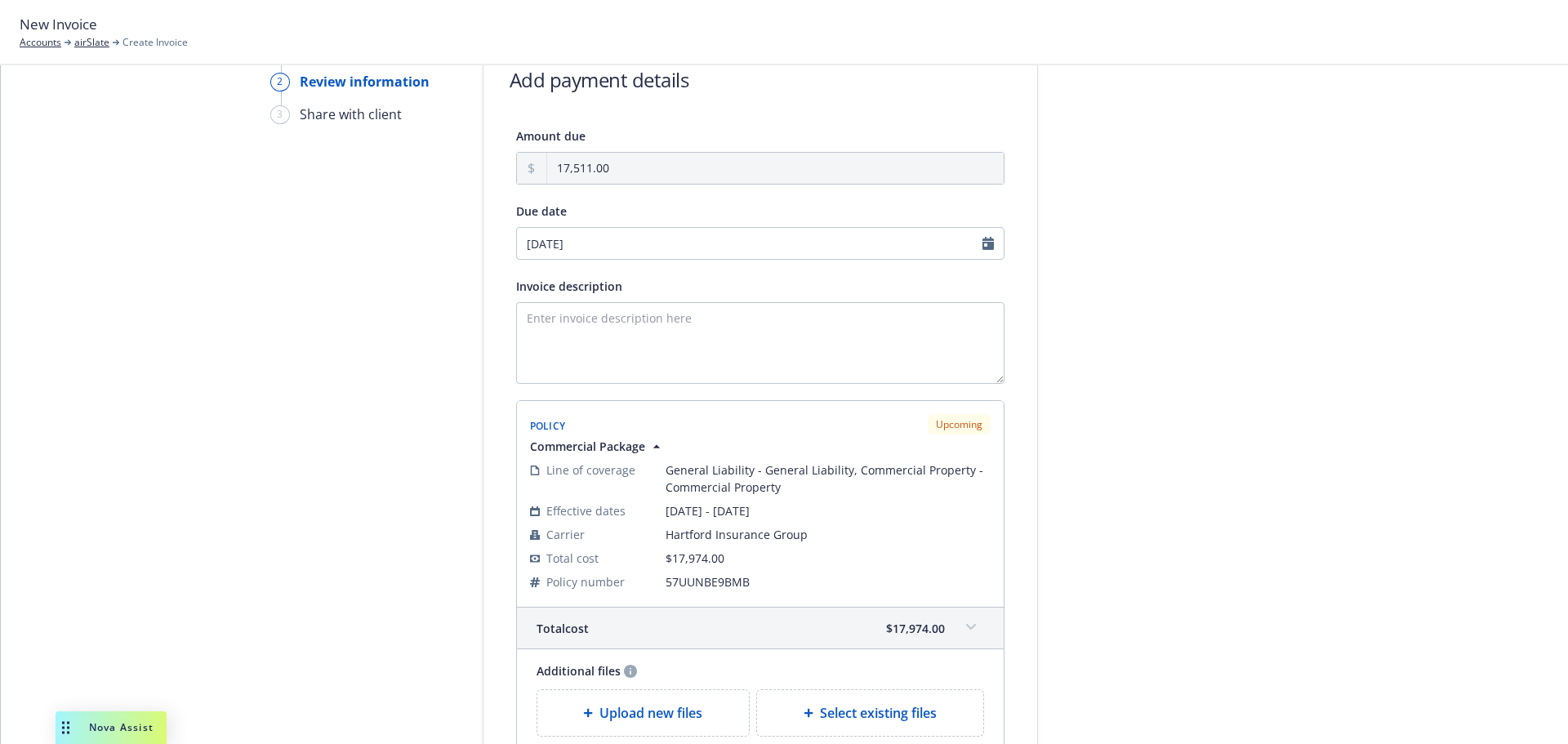
scroll to position [0, 0]
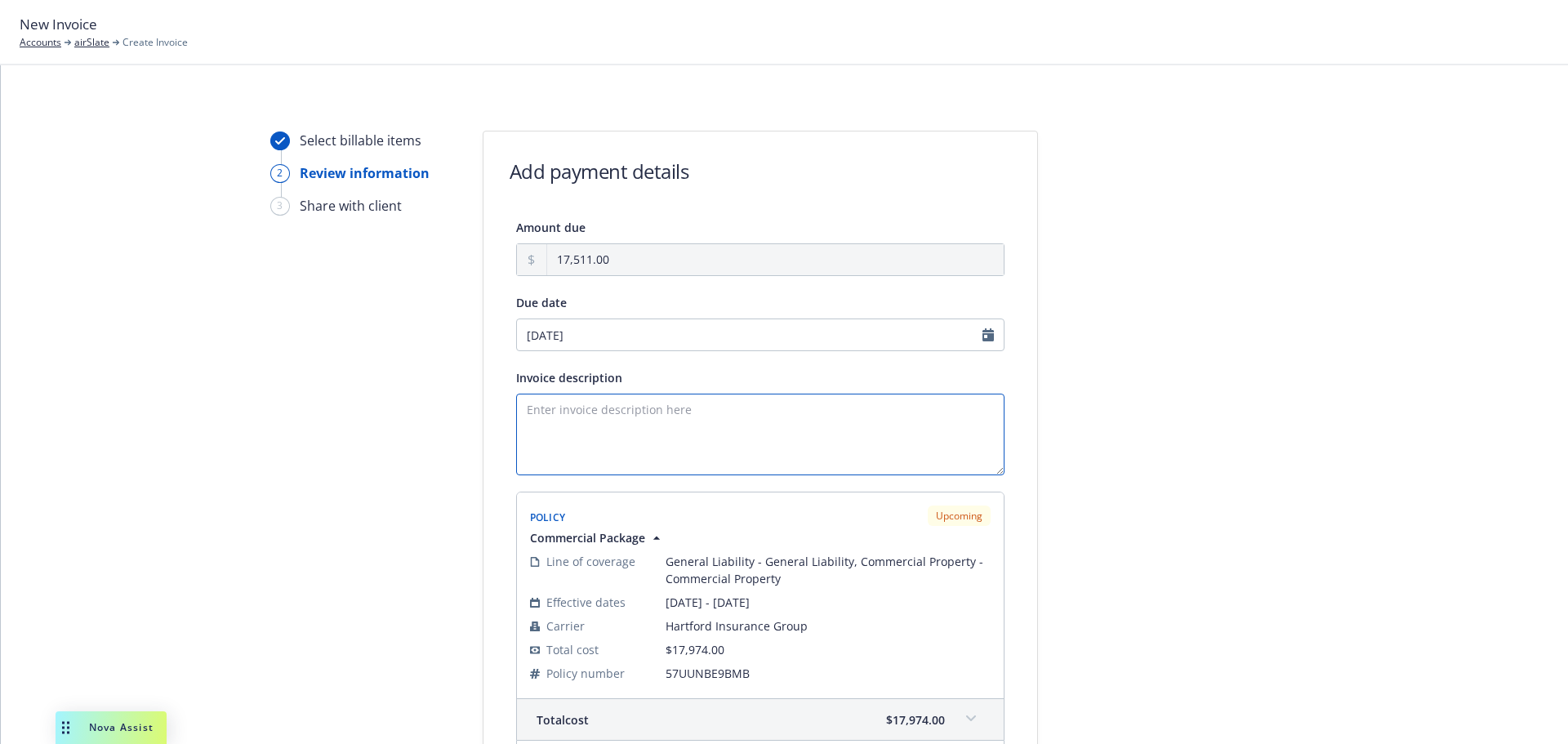
click at [653, 433] on textarea "Invoice description" at bounding box center [761, 434] width 488 height 82
paste textarea "Payment Plan: Annual Please remit payment upon receipt. Thank you!"
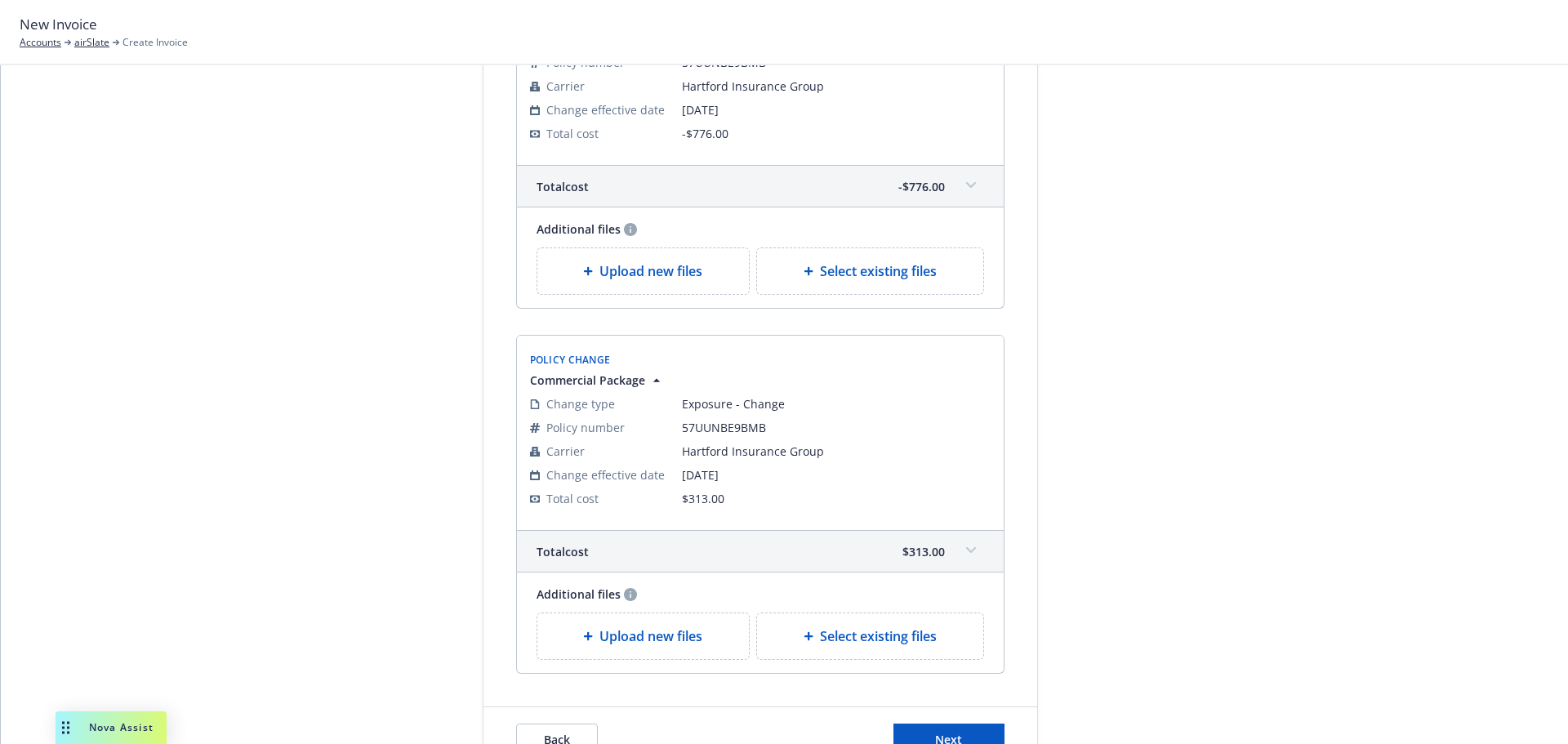
scroll to position [992, 0]
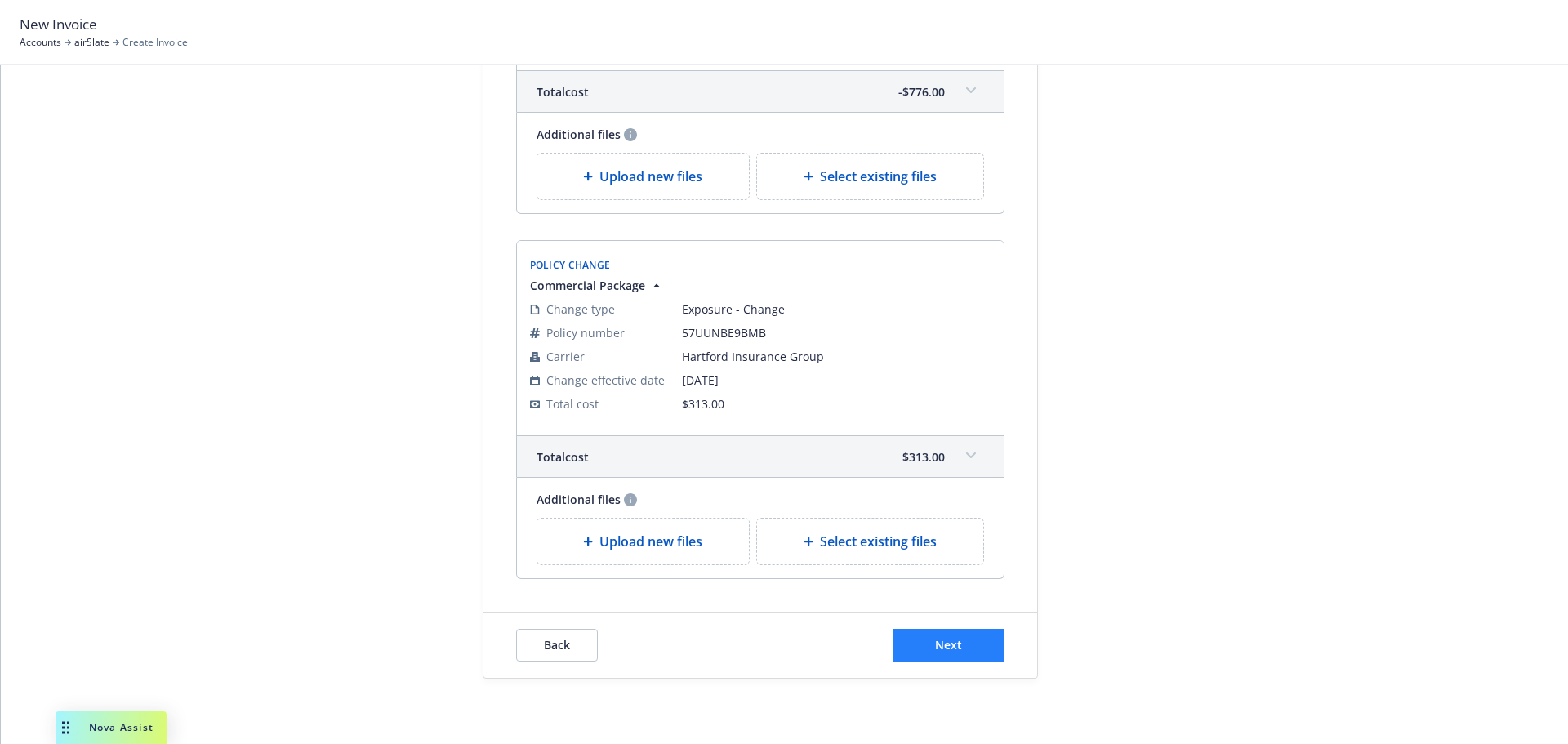
type textarea "Payment Plan: Annual Please remit payment upon receipt. Thank you!"
click at [944, 657] on button "Next" at bounding box center [949, 645] width 111 height 32
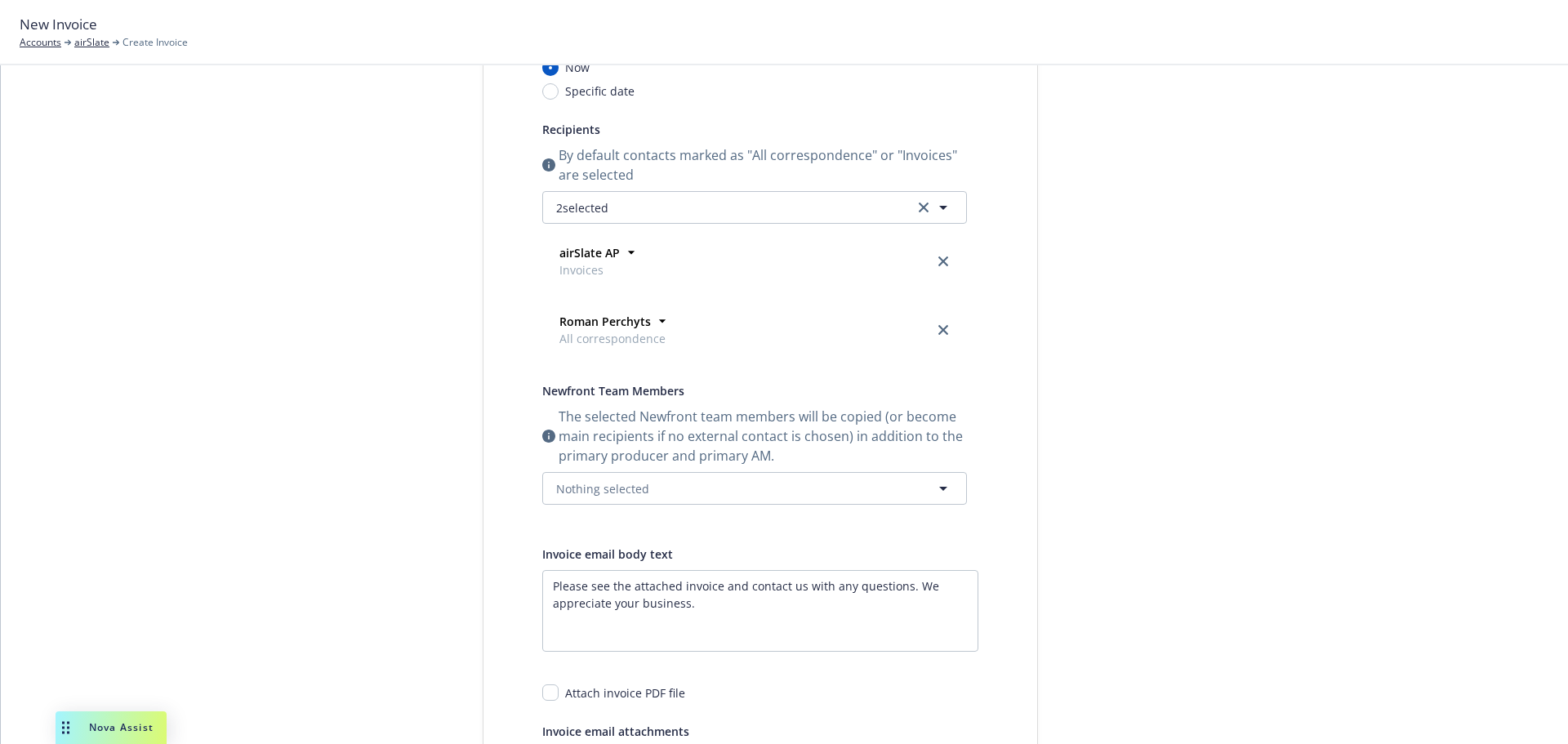
scroll to position [31, 0]
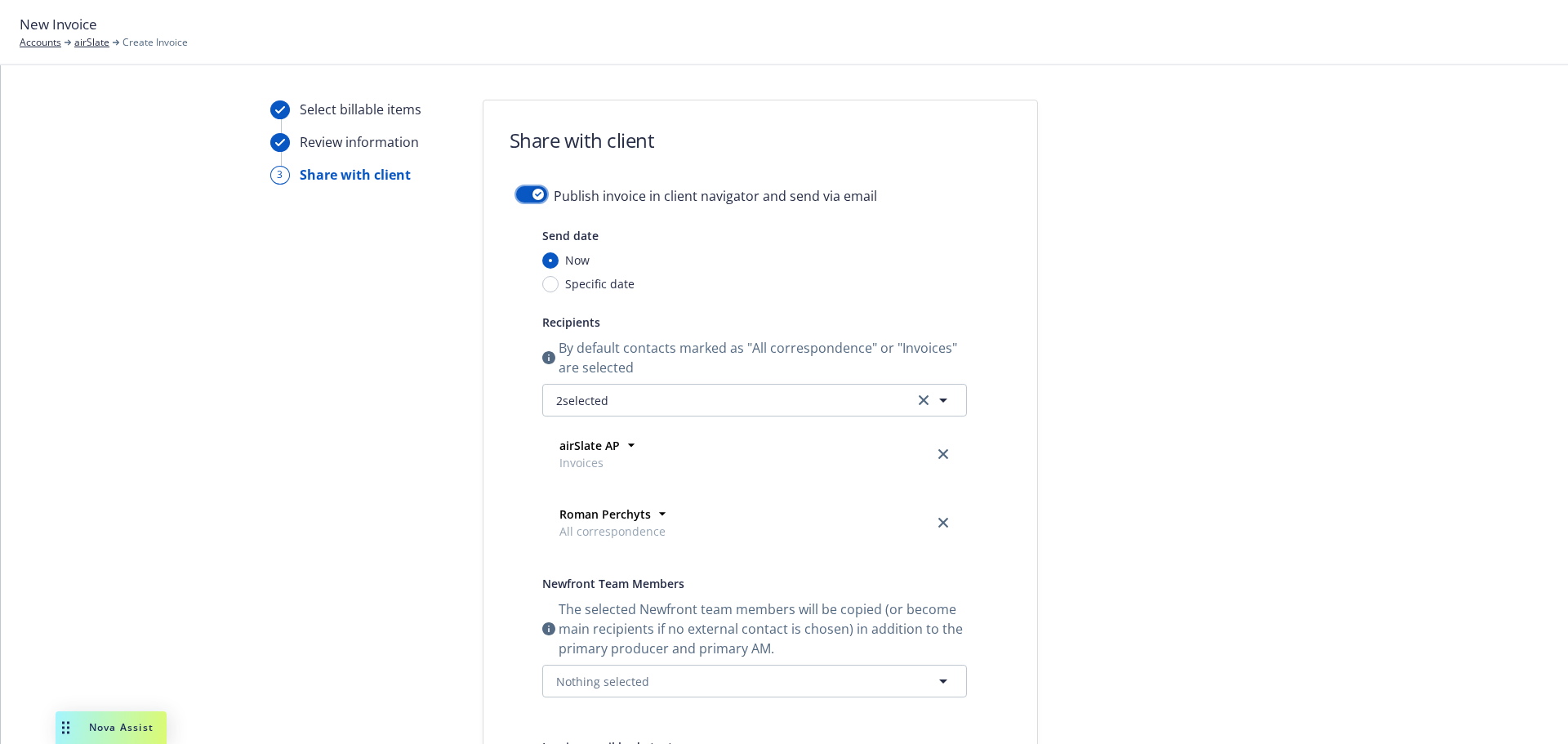
click at [516, 193] on button "button" at bounding box center [532, 194] width 31 height 16
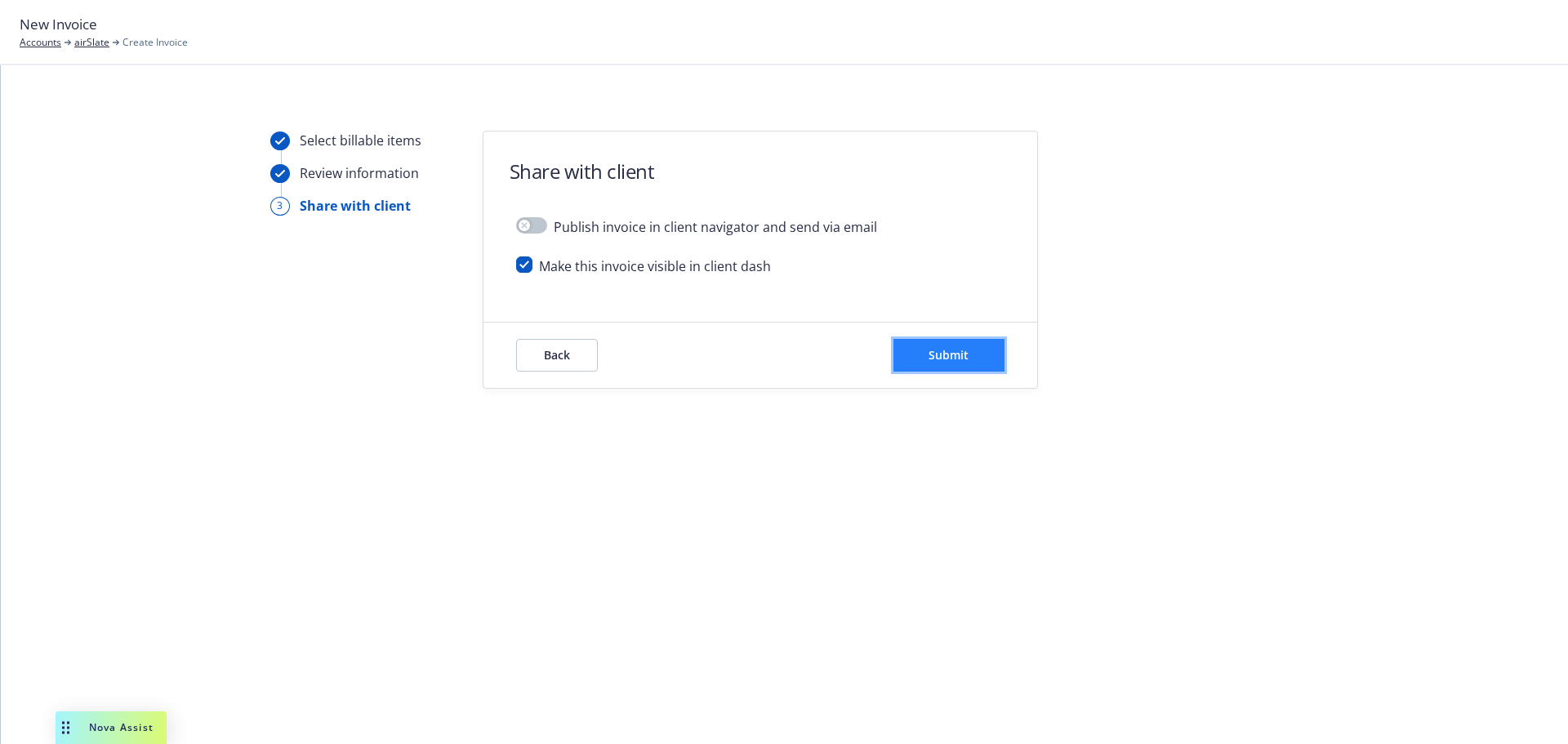
click at [941, 341] on button "Submit" at bounding box center [949, 355] width 111 height 32
